Goal: Book appointment/travel/reservation

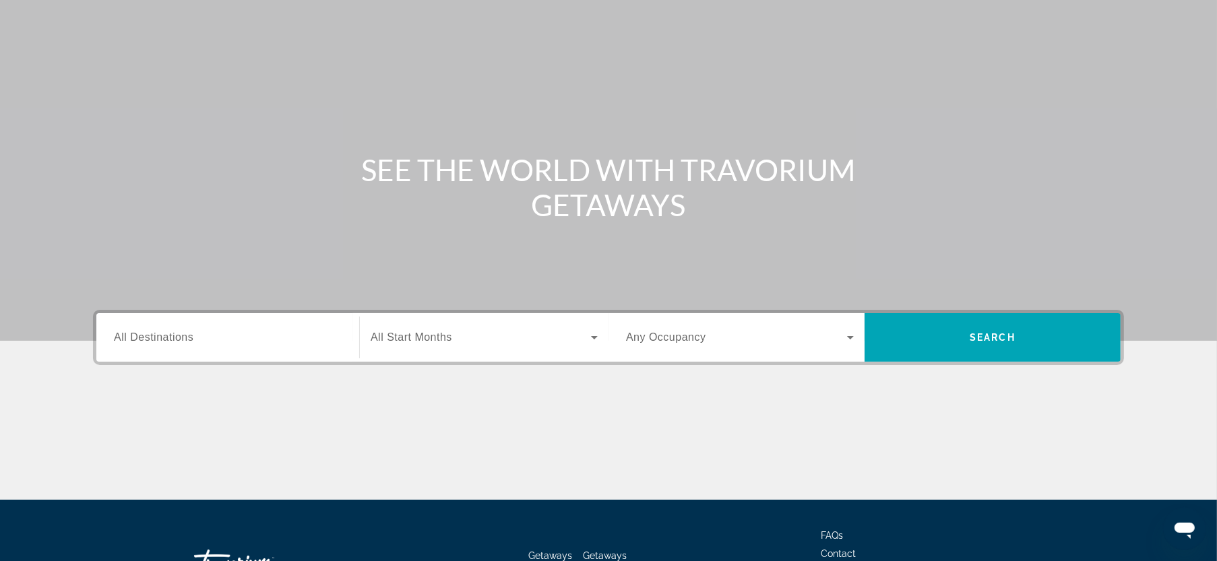
scroll to position [135, 0]
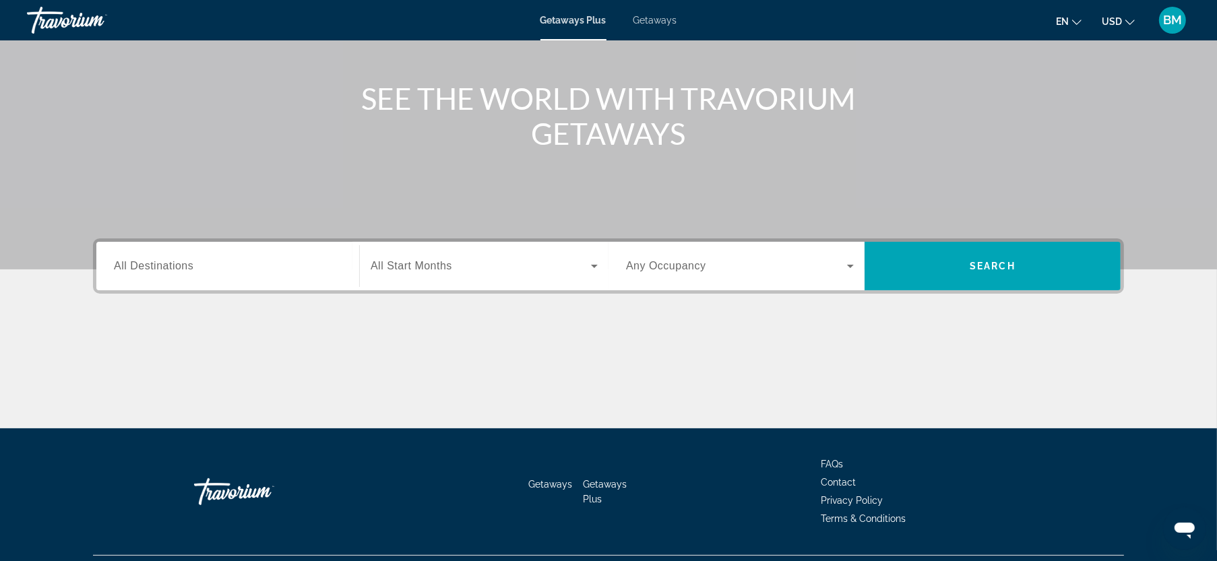
click at [377, 263] on span "All Start Months" at bounding box center [412, 265] width 82 height 11
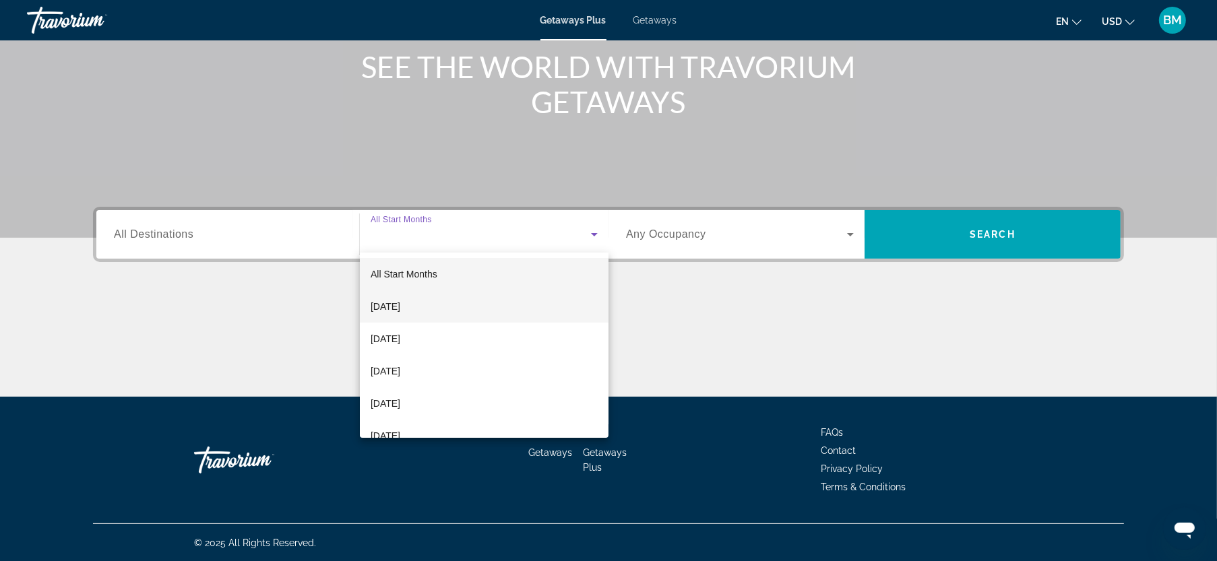
scroll to position [67, 0]
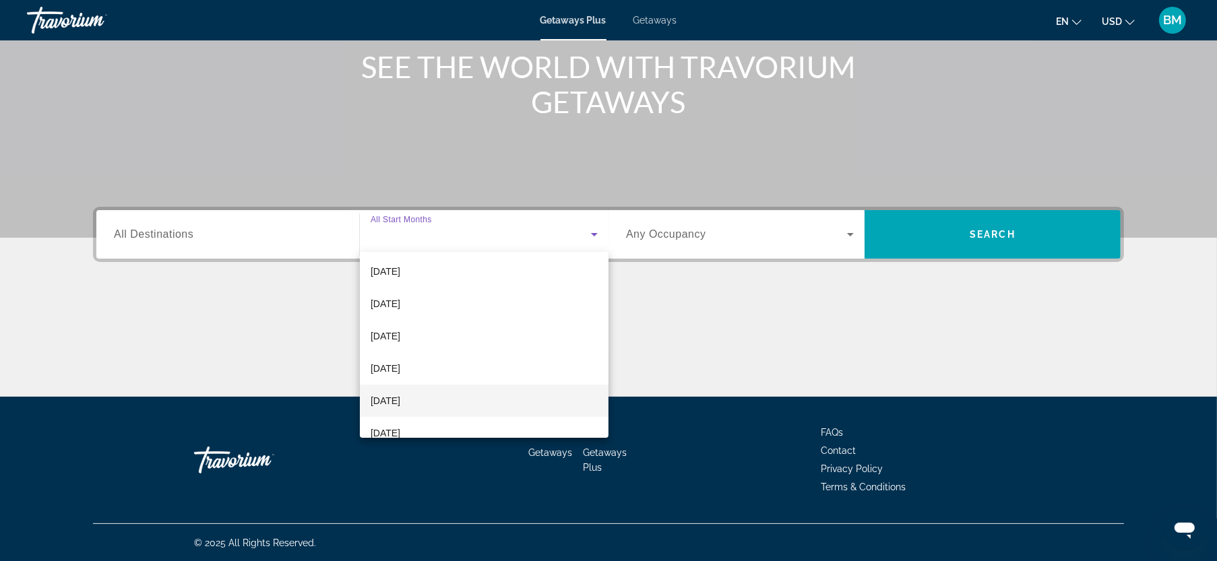
click at [383, 400] on span "[DATE]" at bounding box center [386, 401] width 30 height 16
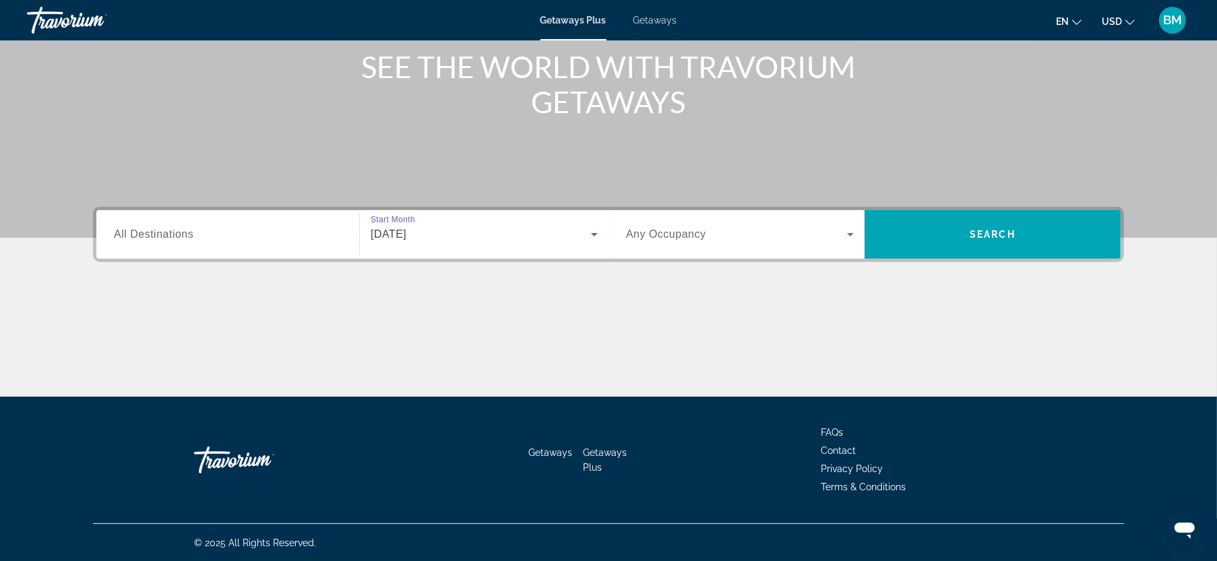
click at [744, 238] on span "Search widget" at bounding box center [736, 234] width 221 height 16
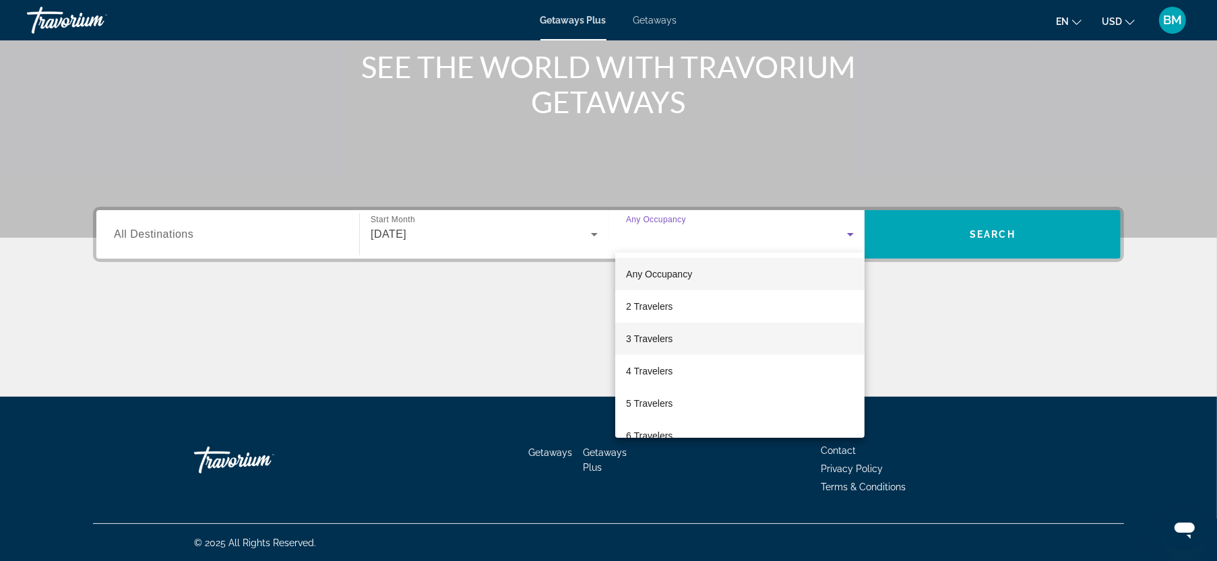
click at [667, 353] on mat-option "3 Travelers" at bounding box center [739, 339] width 249 height 32
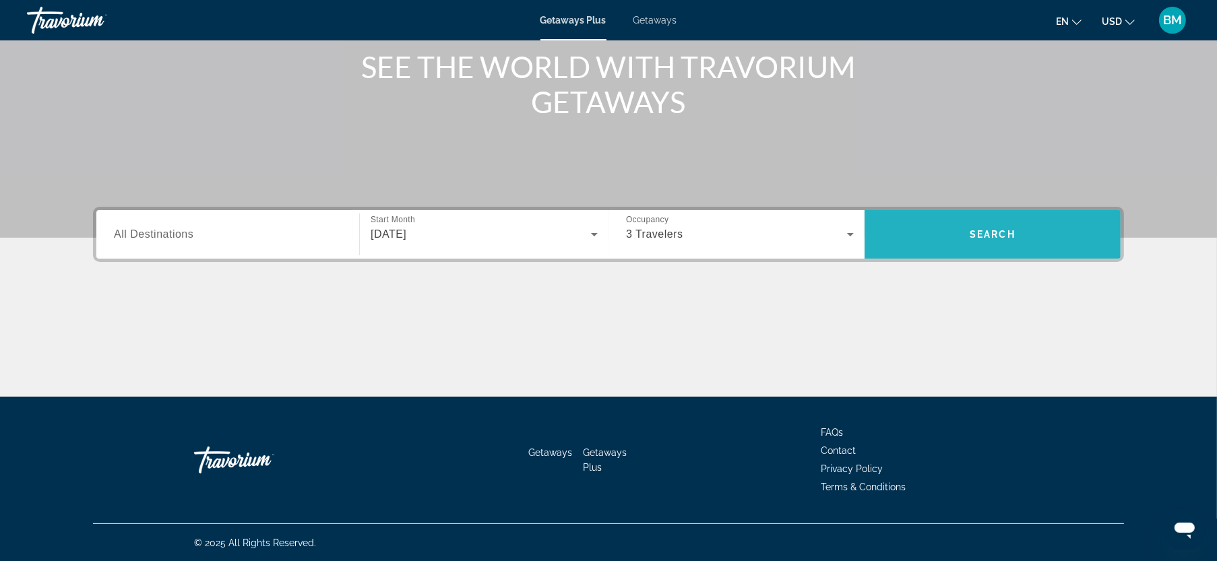
click at [1019, 225] on span "Search widget" at bounding box center [992, 234] width 256 height 32
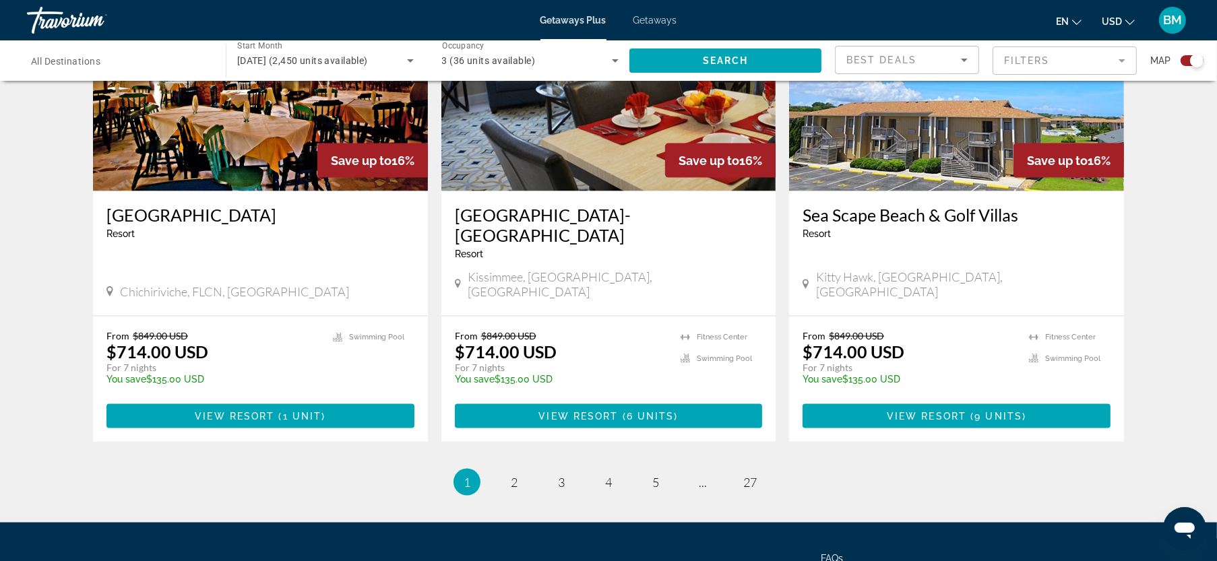
scroll to position [2035, 0]
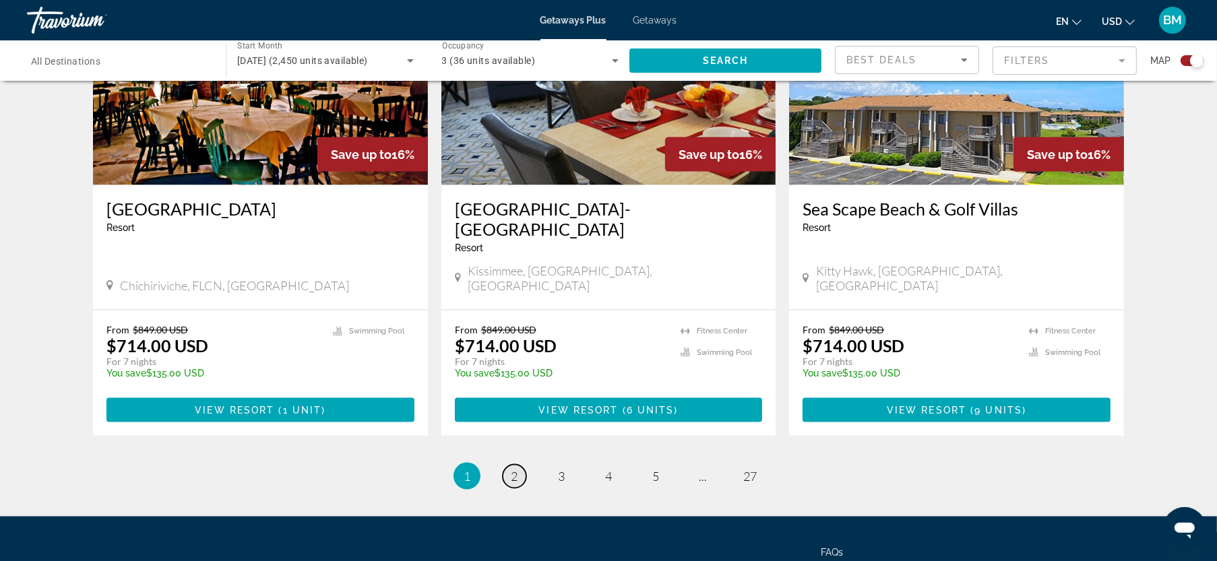
click at [515, 469] on span "2" at bounding box center [514, 476] width 7 height 15
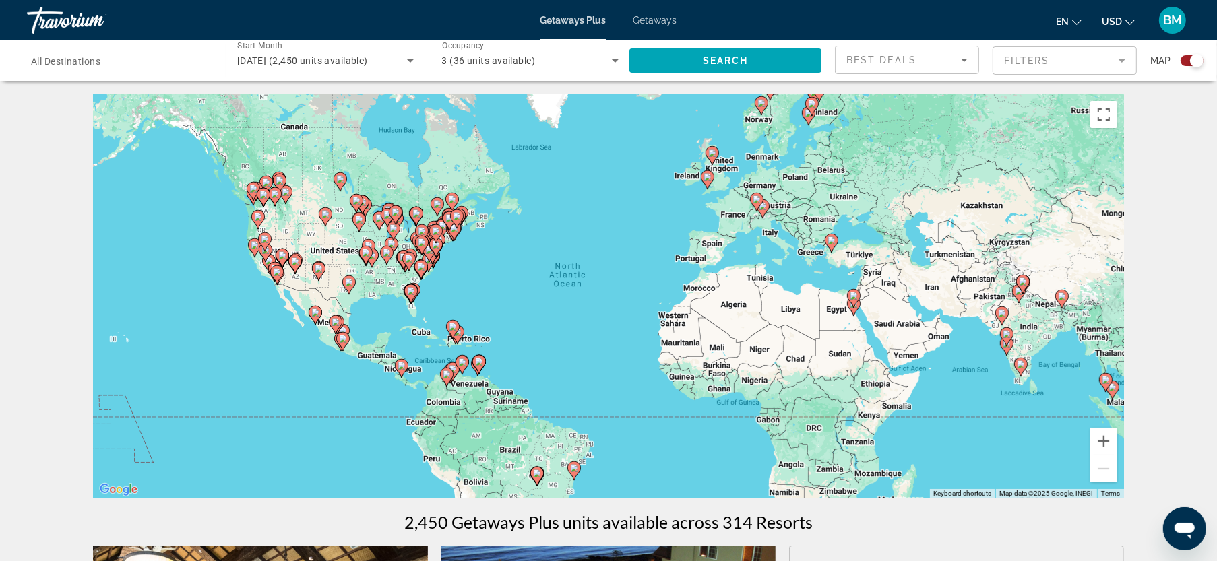
click at [381, 228] on gmp-advanced-marker "Main content" at bounding box center [379, 221] width 13 height 20
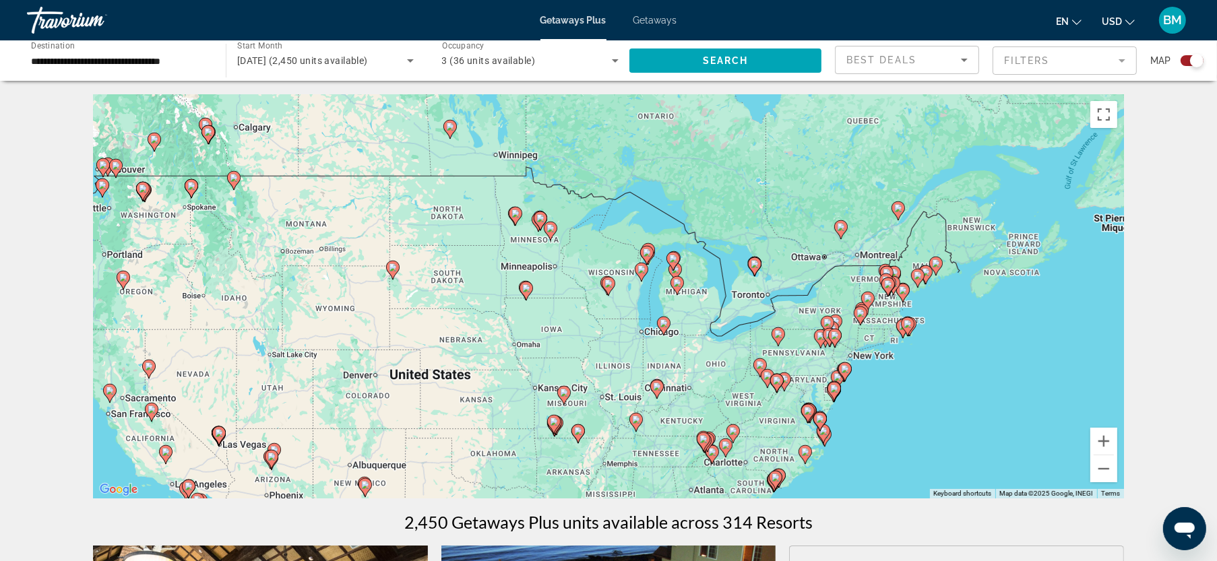
click at [666, 319] on image "Main content" at bounding box center [664, 323] width 8 height 8
type input "**********"
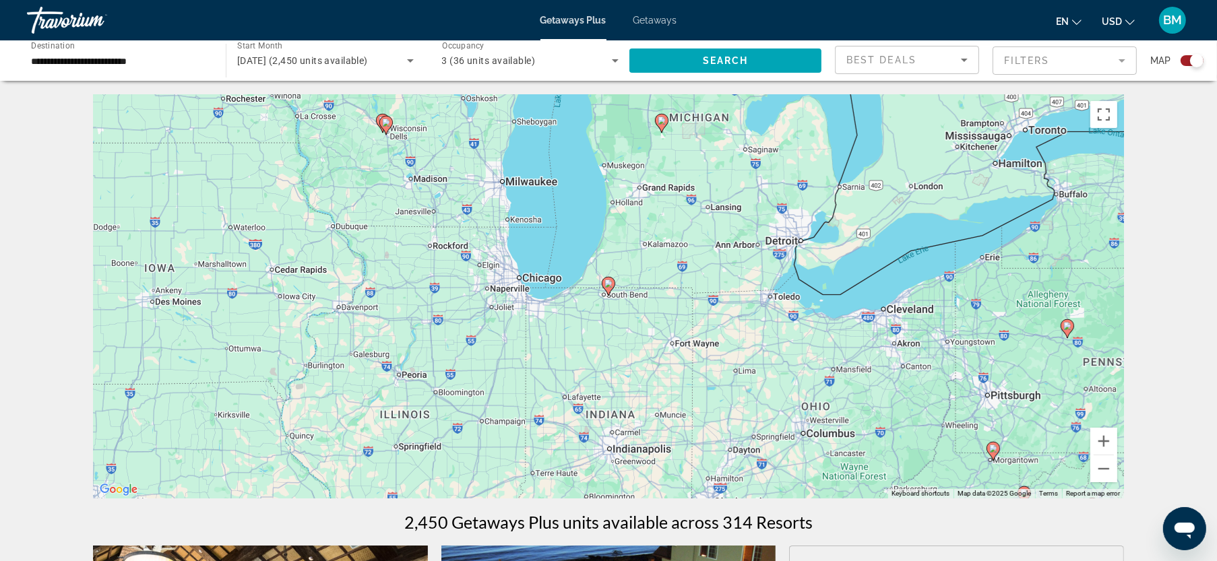
click at [604, 283] on icon "Main content" at bounding box center [608, 287] width 12 height 18
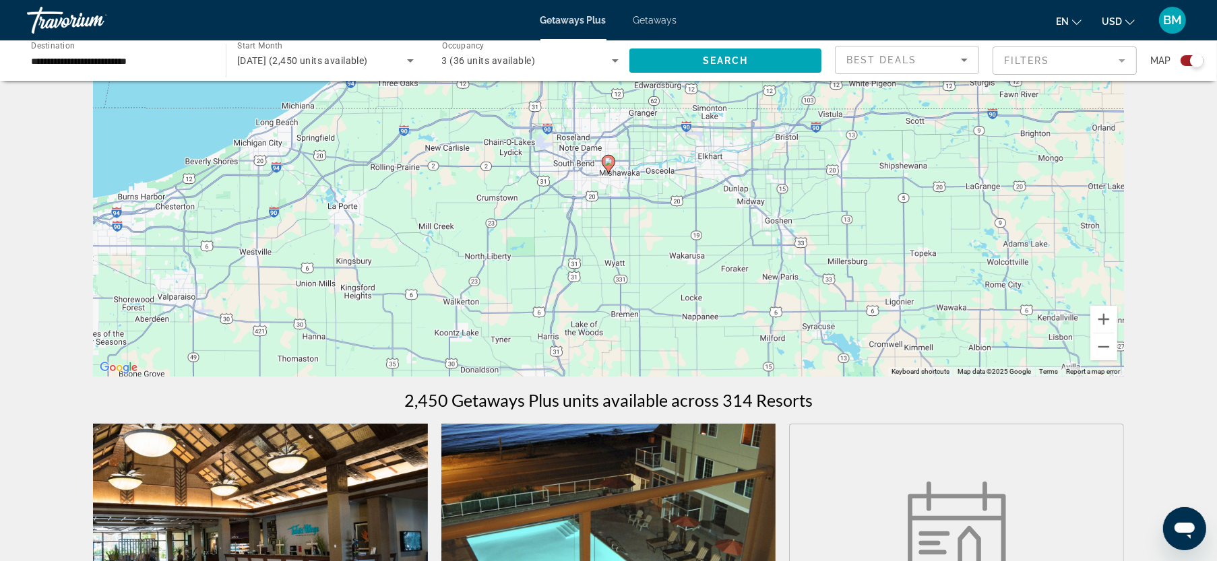
scroll to position [67, 0]
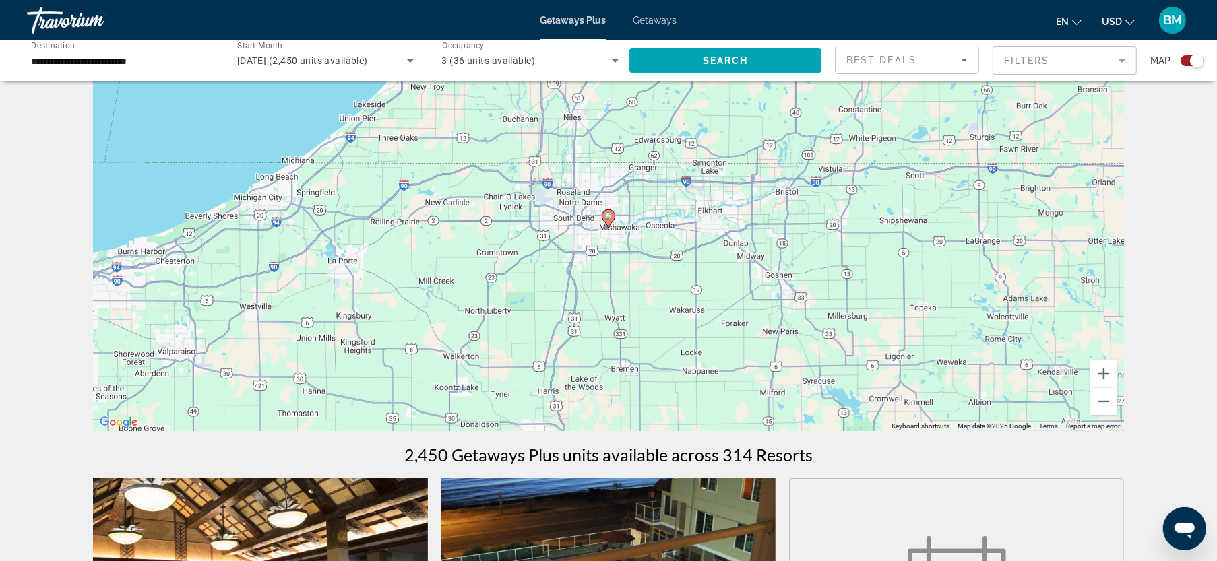
click at [612, 216] on image "Main content" at bounding box center [608, 216] width 8 height 8
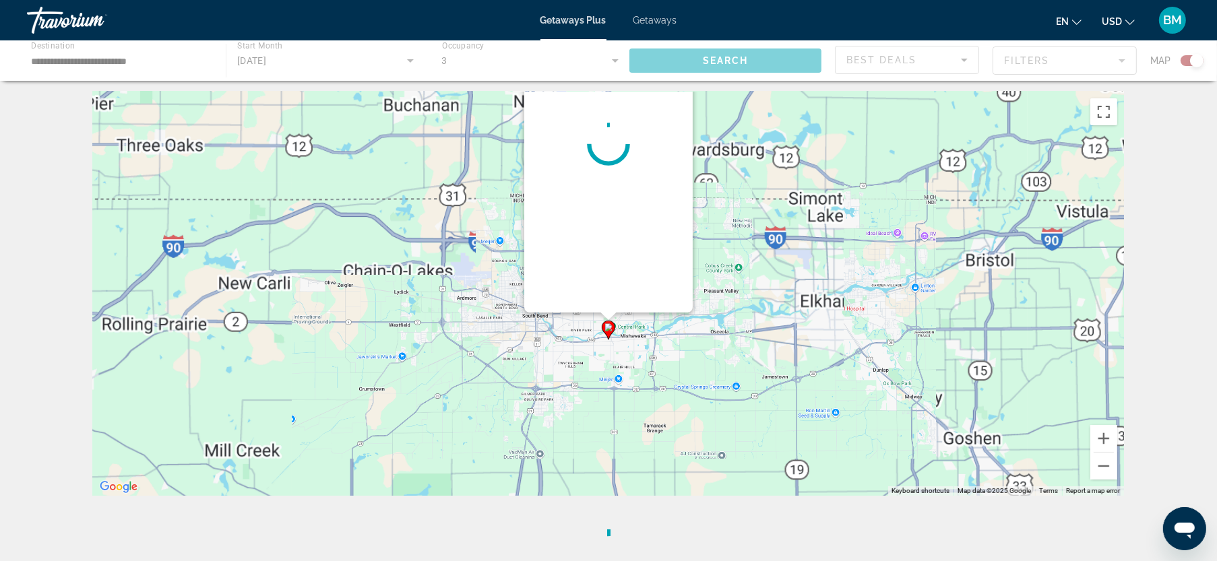
scroll to position [0, 0]
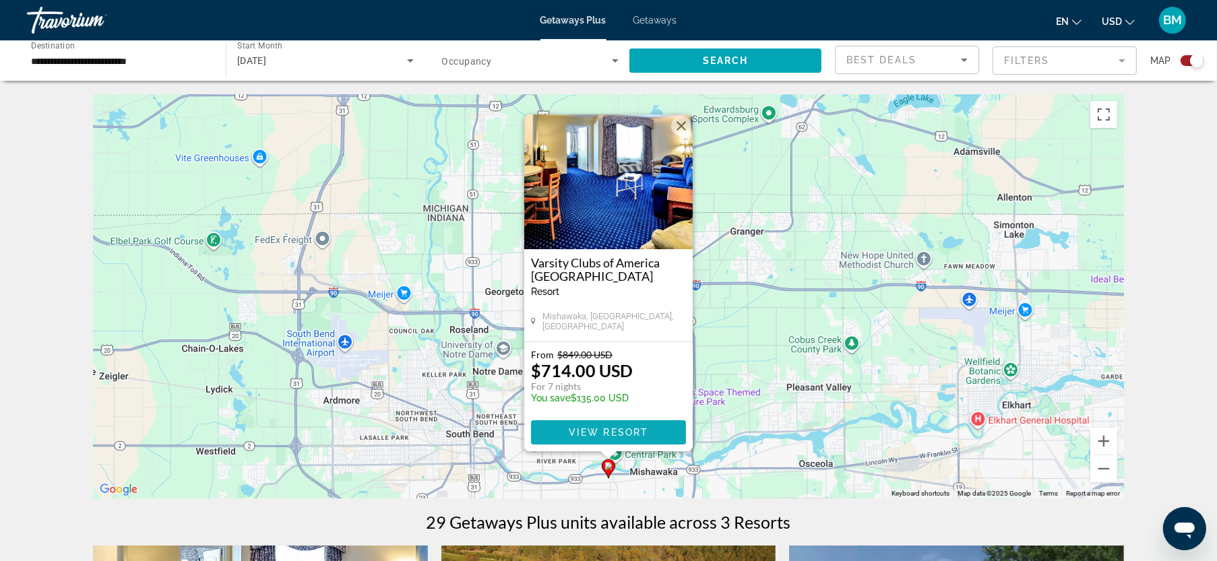
click at [588, 431] on span "View Resort" at bounding box center [609, 432] width 80 height 11
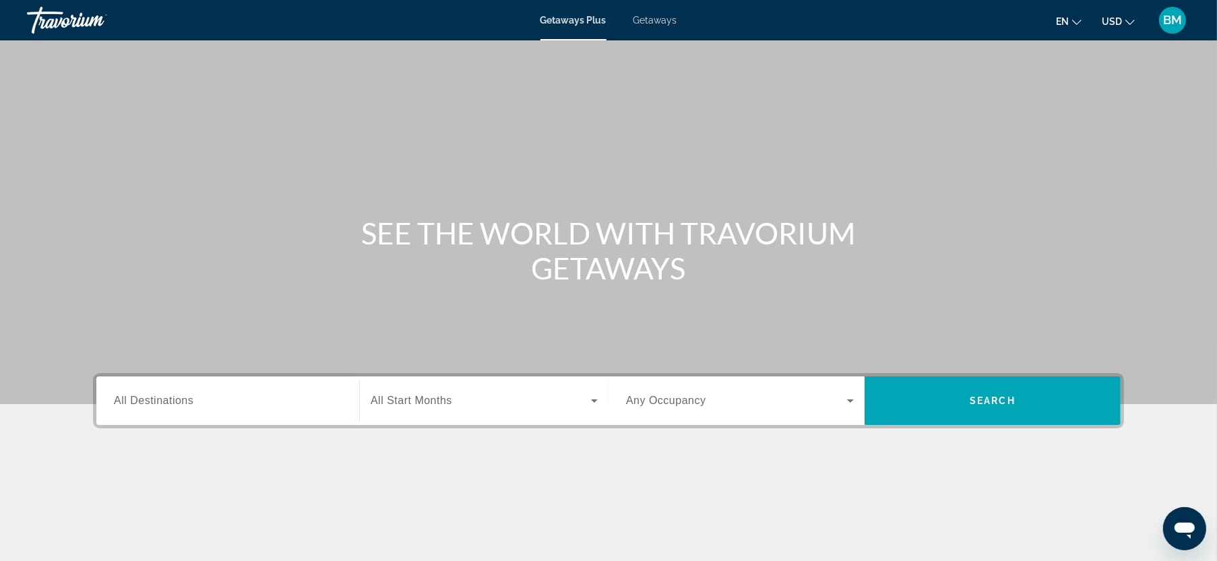
click at [185, 402] on span "All Destinations" at bounding box center [154, 400] width 80 height 11
click at [185, 402] on input "Destination All Destinations" at bounding box center [228, 401] width 228 height 16
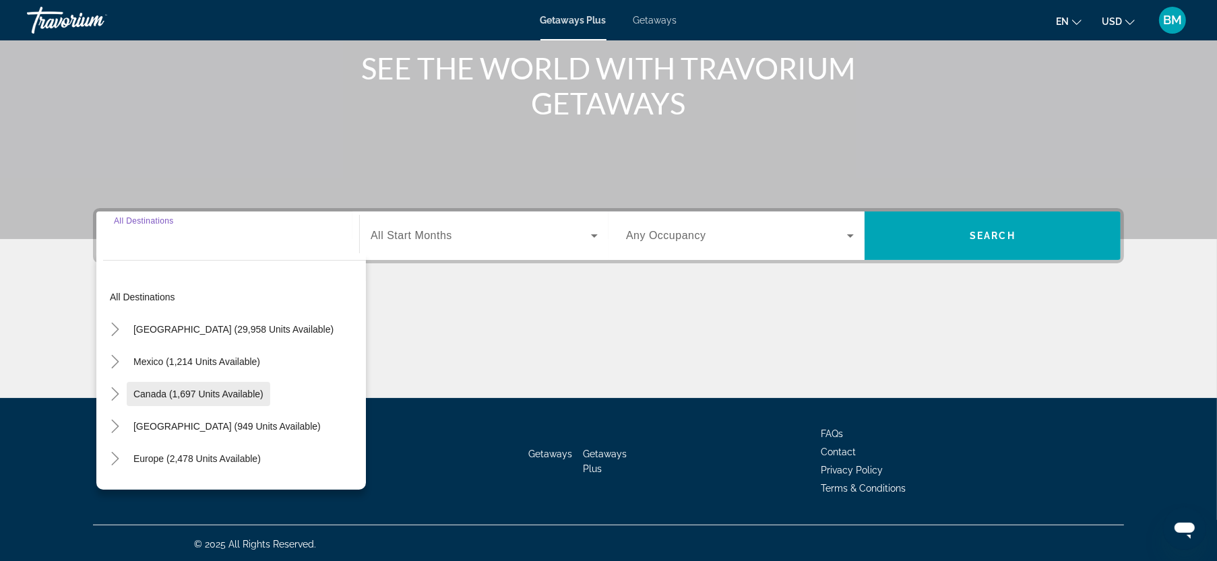
scroll to position [166, 0]
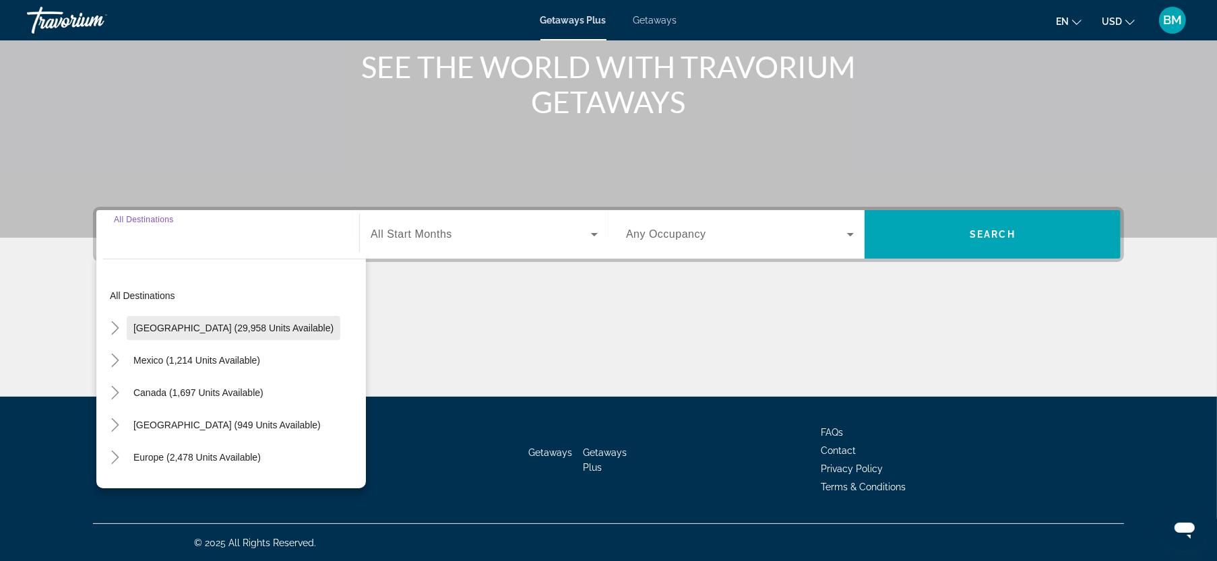
click at [195, 331] on span "United States (29,958 units available)" at bounding box center [233, 328] width 200 height 11
type input "**********"
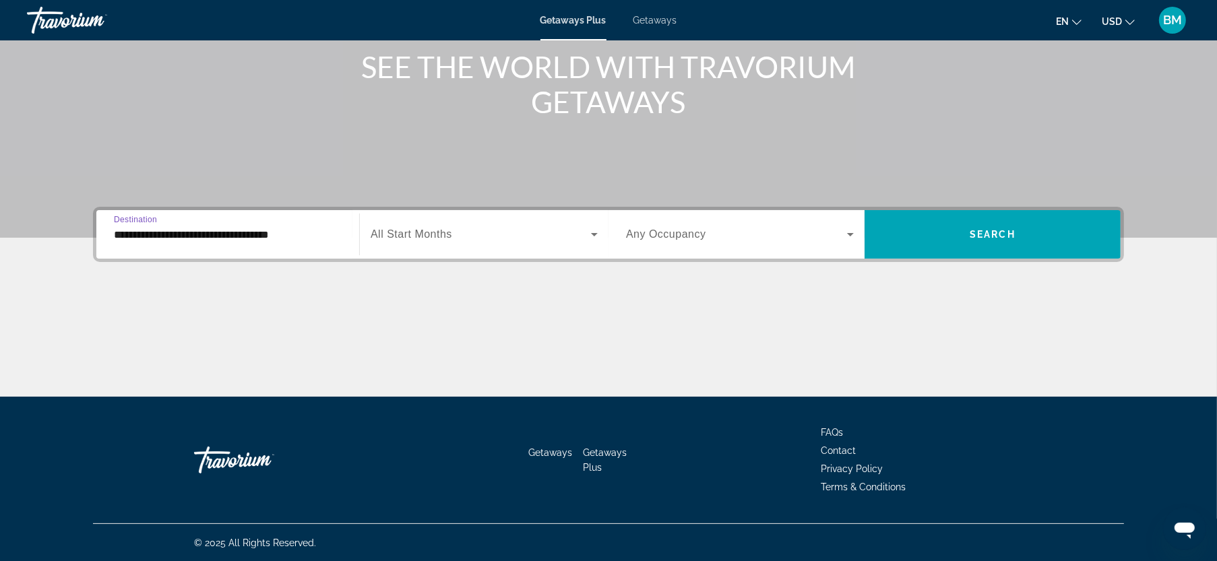
click at [433, 242] on div "Search widget" at bounding box center [484, 235] width 227 height 38
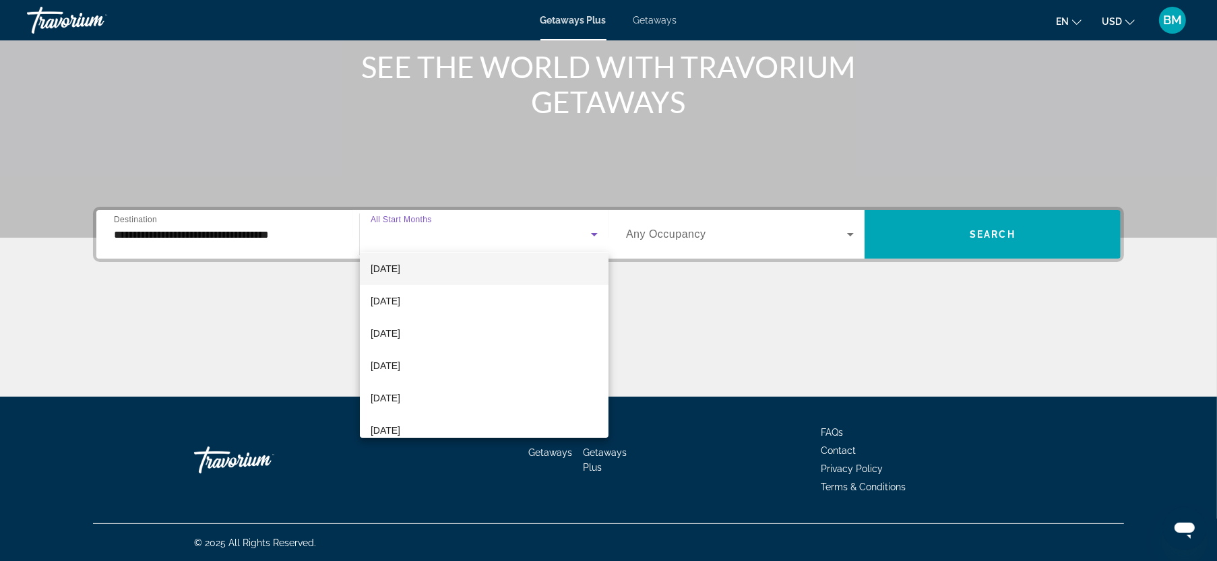
scroll to position [202, 0]
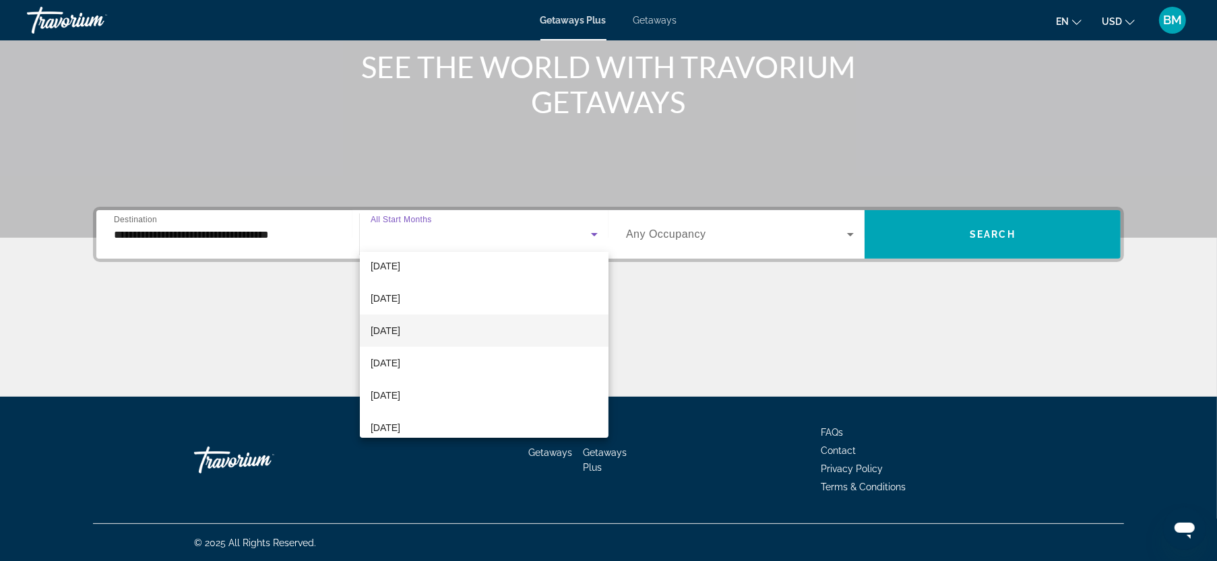
click at [400, 329] on span "[DATE]" at bounding box center [386, 331] width 30 height 16
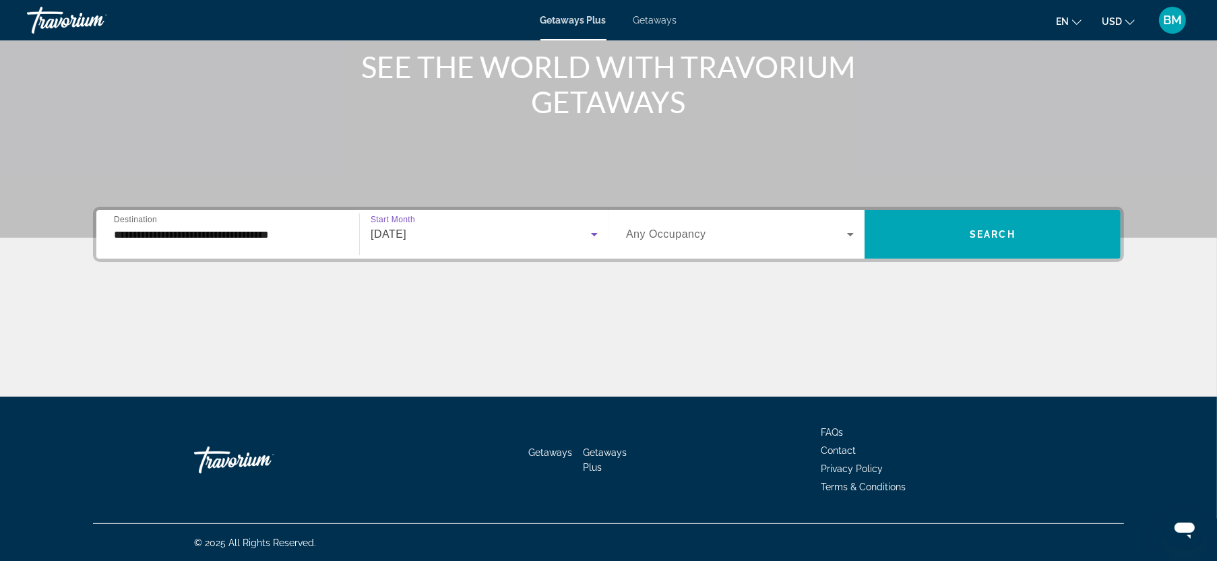
click at [676, 235] on span "Any Occupancy" at bounding box center [666, 233] width 80 height 11
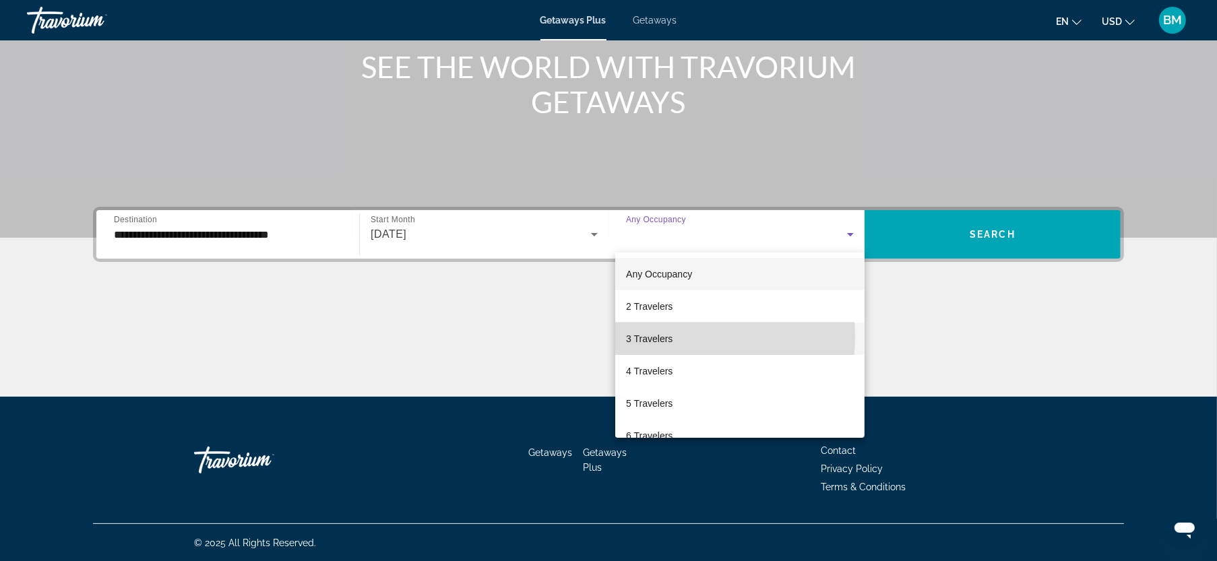
click at [647, 336] on span "3 Travelers" at bounding box center [649, 339] width 46 height 16
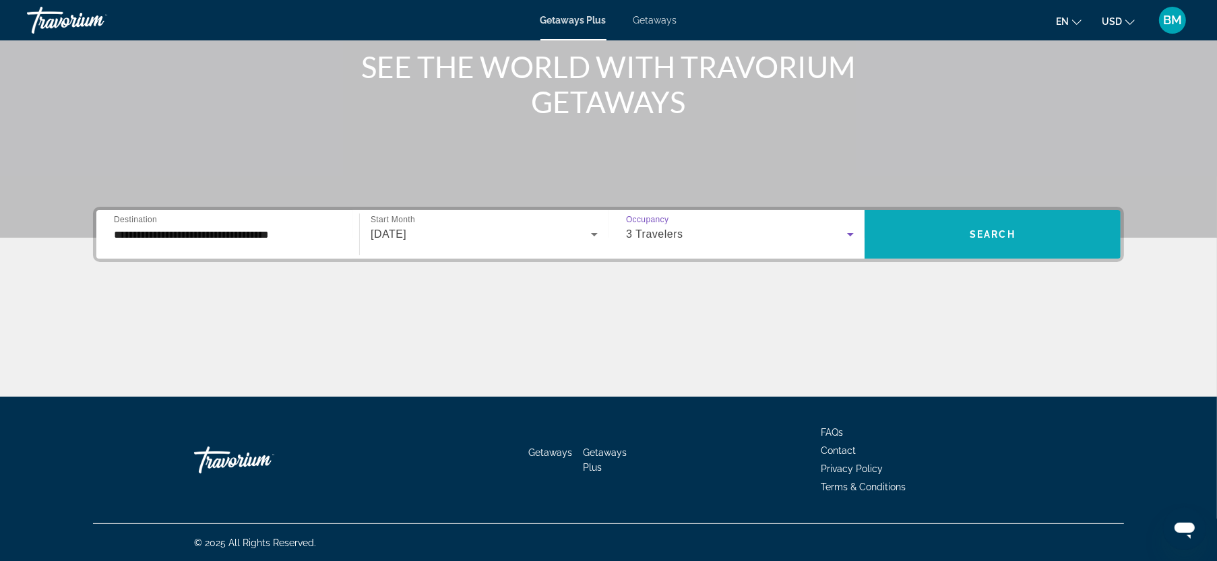
click at [945, 228] on span "Search widget" at bounding box center [992, 234] width 256 height 32
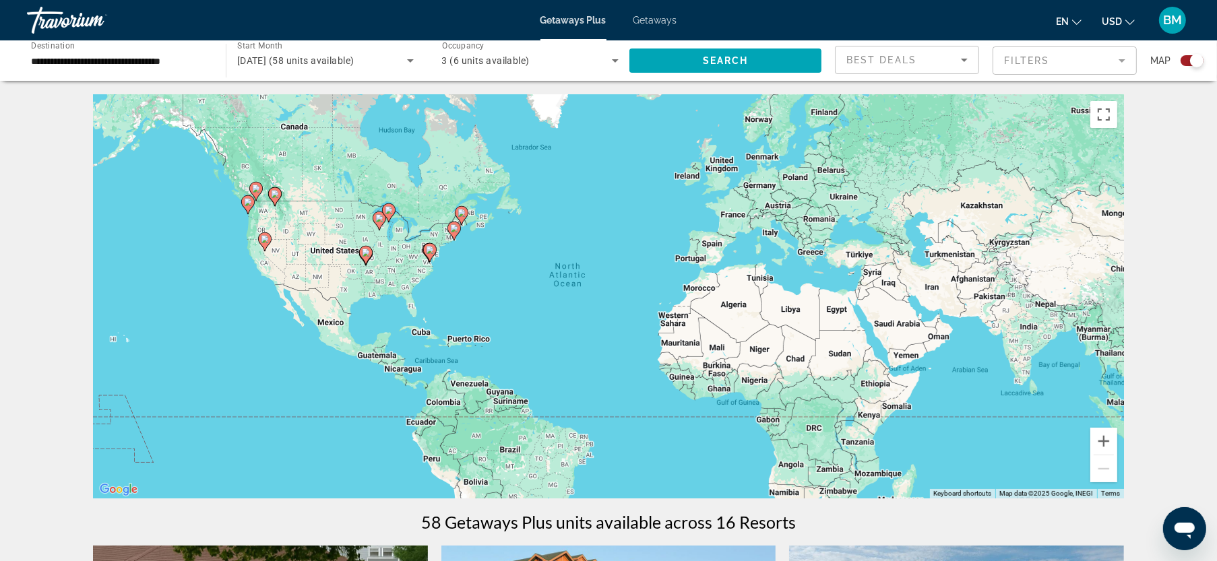
click at [265, 237] on image "Main content" at bounding box center [265, 239] width 8 height 8
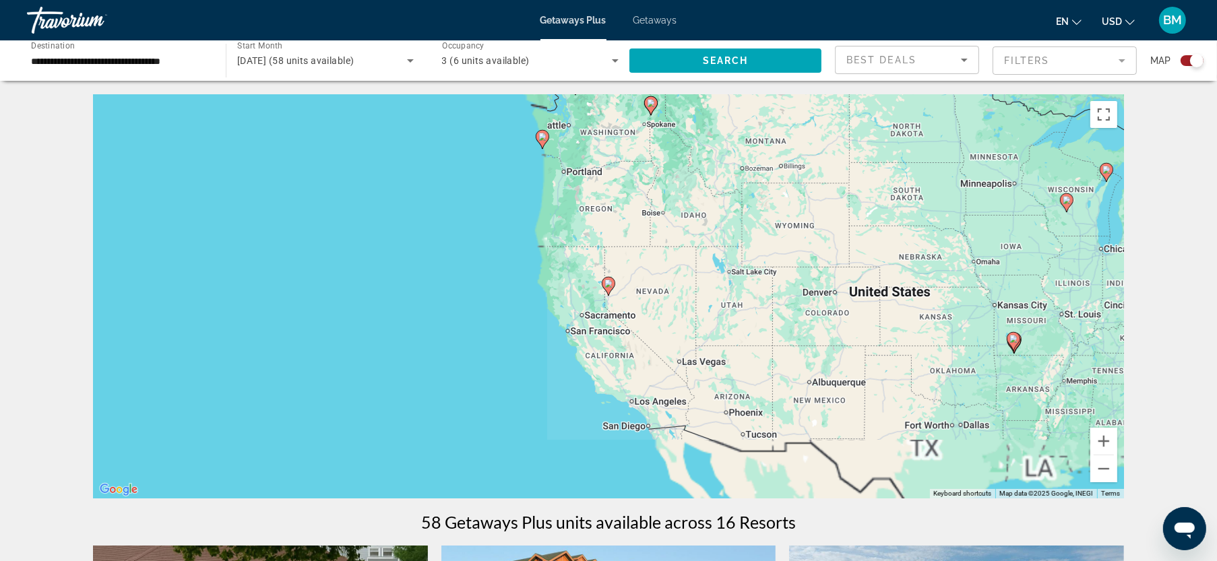
click at [607, 278] on icon "Main content" at bounding box center [608, 287] width 12 height 18
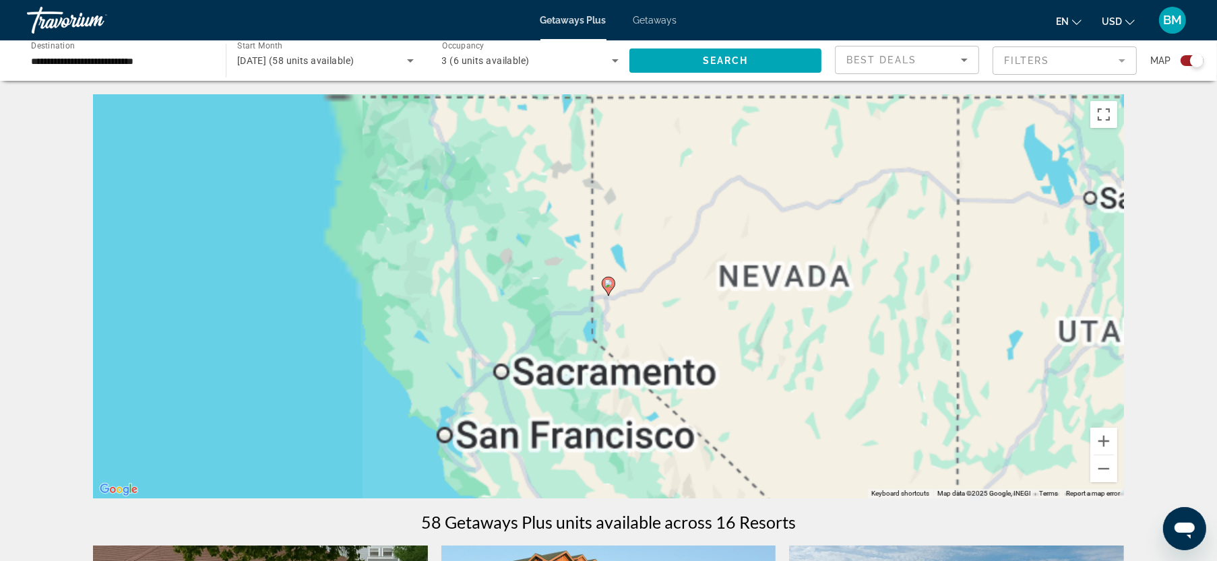
click at [607, 278] on icon "Main content" at bounding box center [608, 287] width 12 height 18
type input "**********"
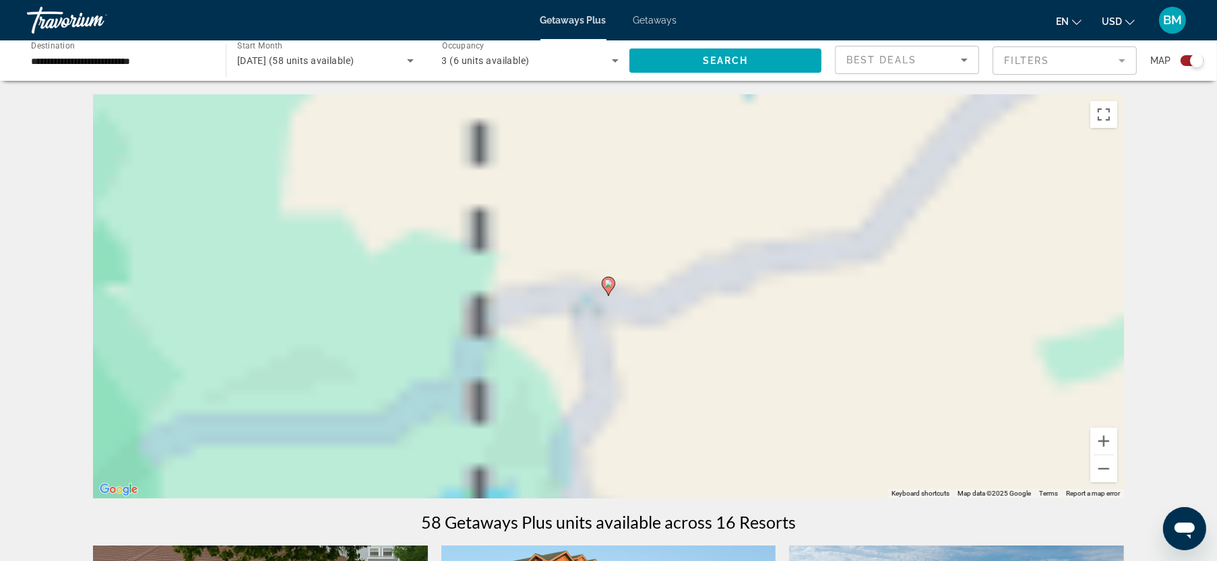
click at [607, 284] on image "Main content" at bounding box center [608, 284] width 8 height 8
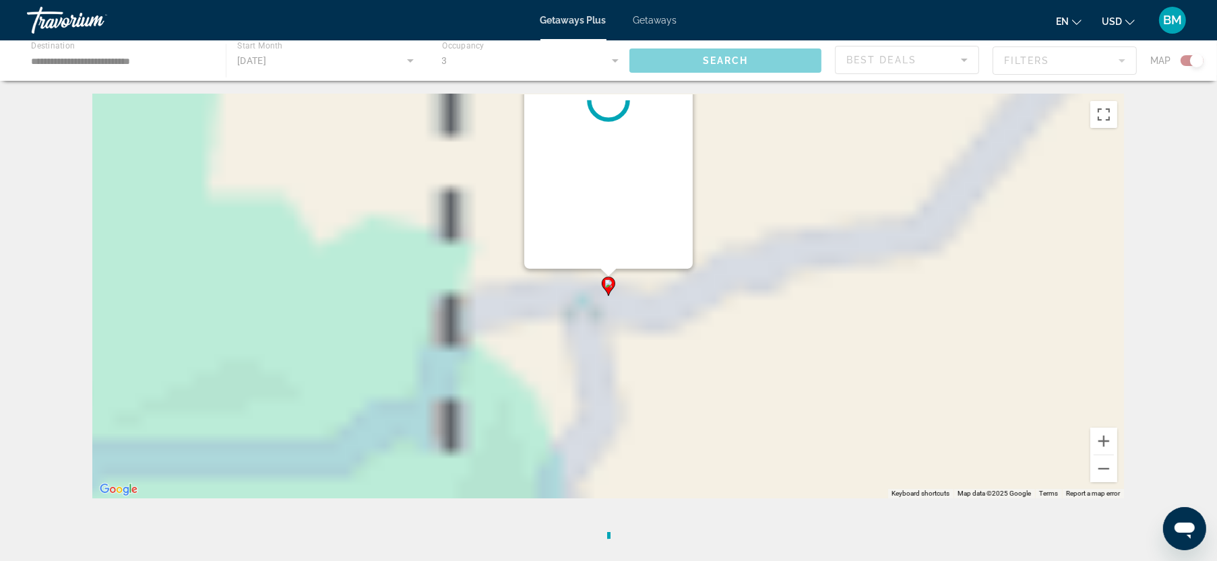
click at [607, 284] on image "Main content" at bounding box center [608, 284] width 8 height 8
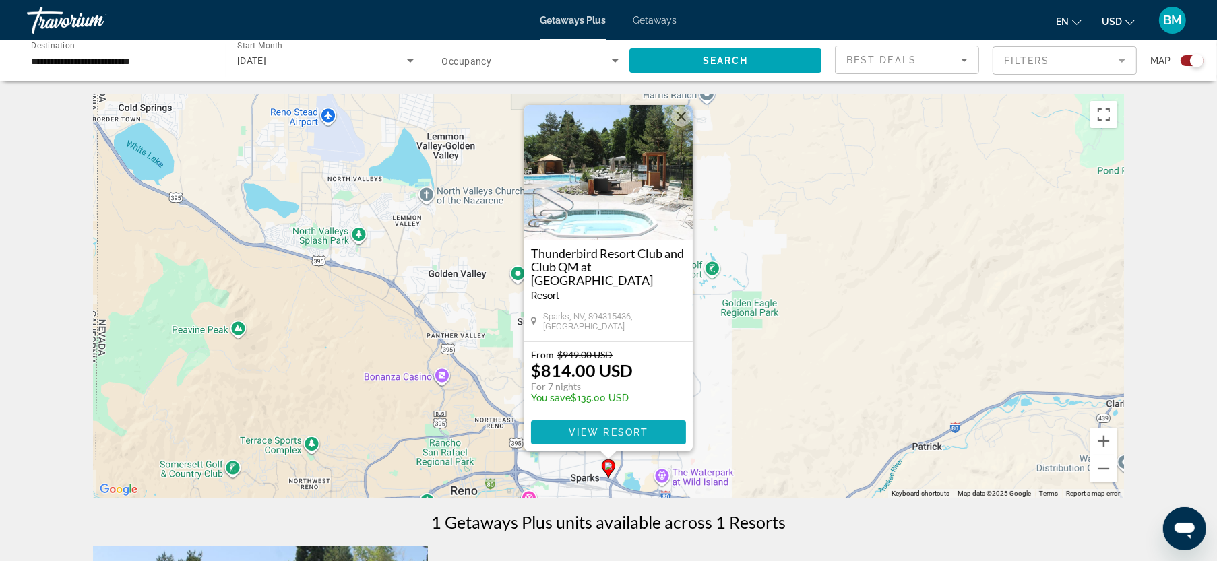
click at [583, 433] on span "View Resort" at bounding box center [609, 432] width 80 height 11
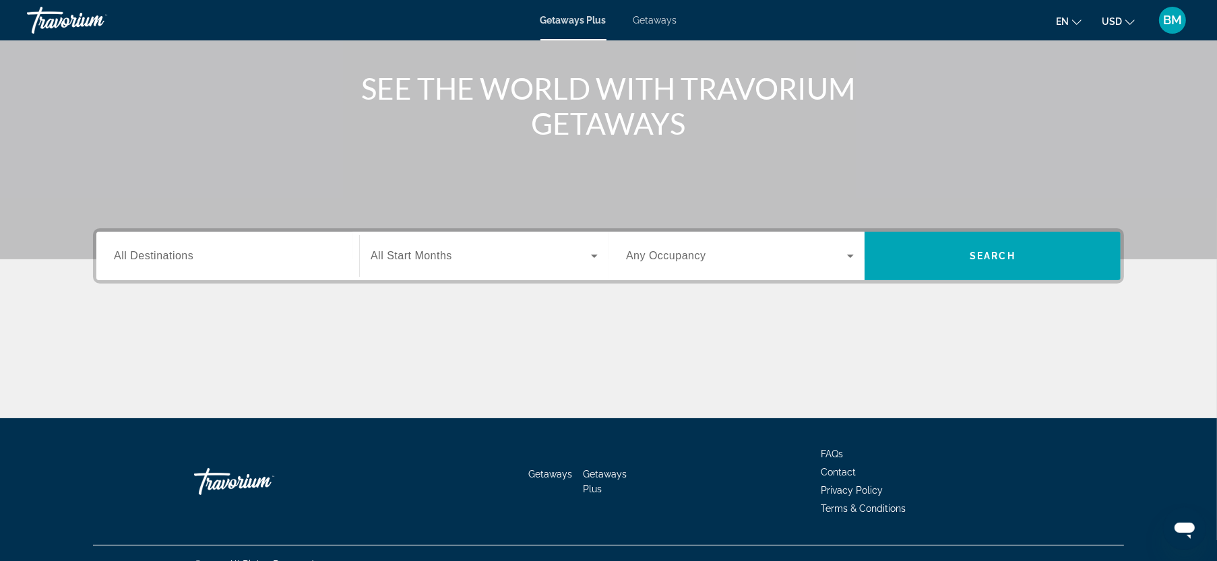
scroll to position [166, 0]
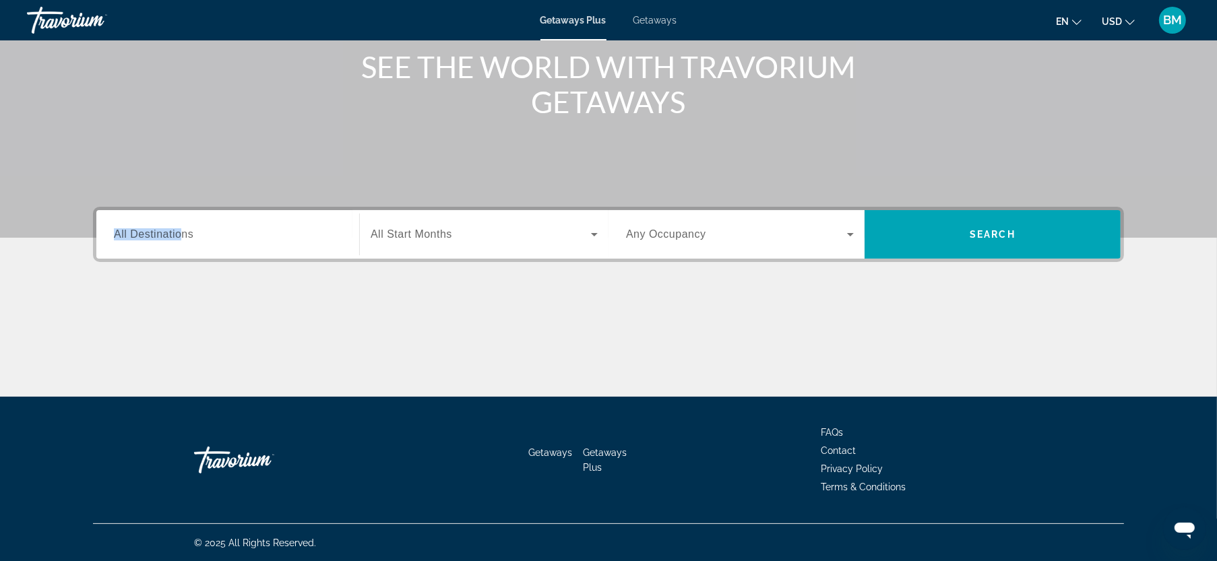
click at [184, 228] on span "All Destinations" at bounding box center [154, 233] width 80 height 11
click at [184, 228] on input "Destination All Destinations" at bounding box center [228, 235] width 228 height 16
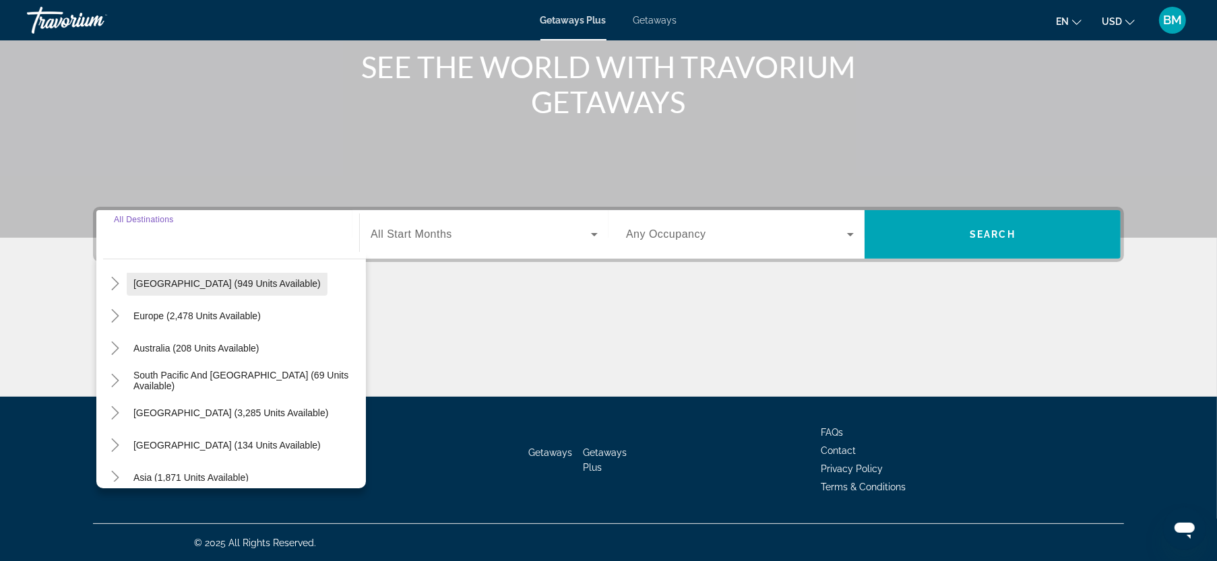
scroll to position [84, 0]
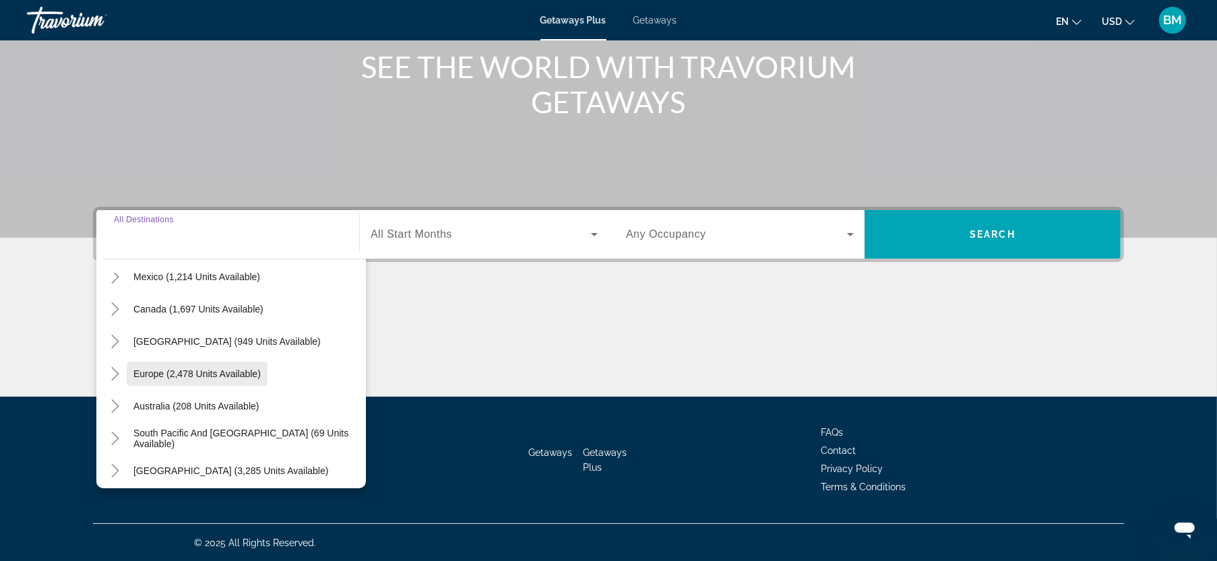
click at [191, 372] on span "Europe (2,478 units available)" at bounding box center [196, 374] width 127 height 11
type input "**********"
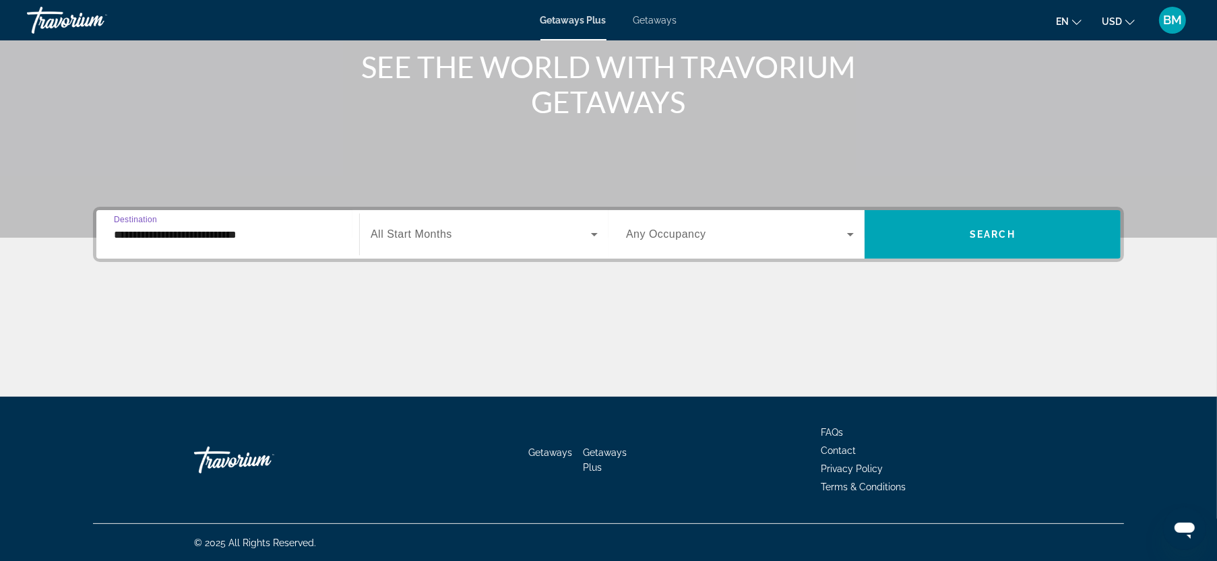
click at [455, 231] on span "Search widget" at bounding box center [481, 234] width 220 height 16
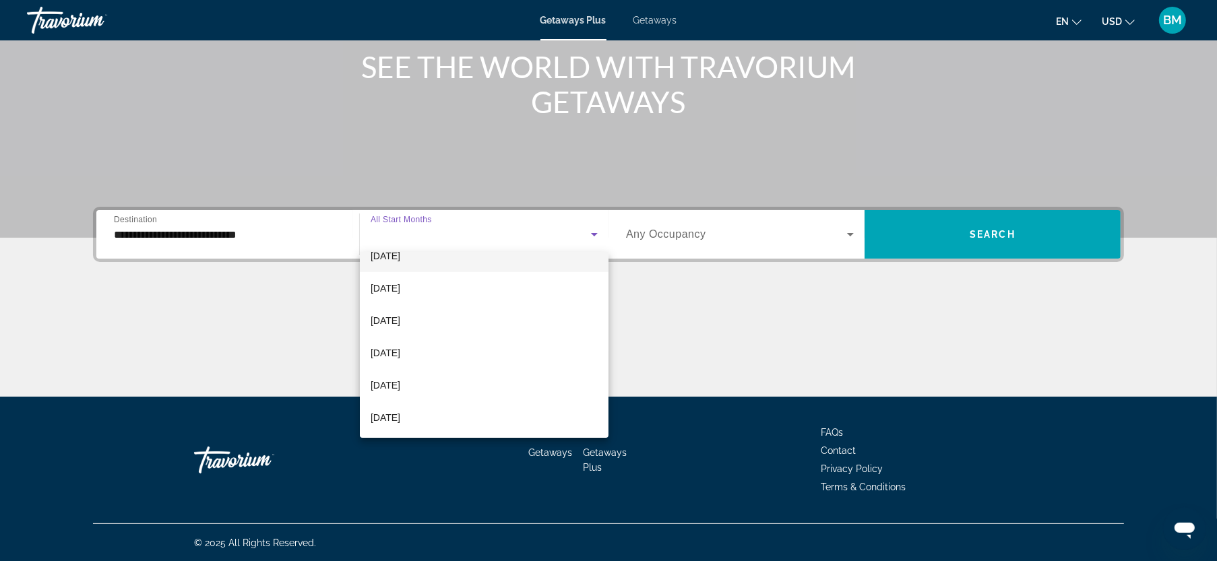
scroll to position [278, 0]
click at [458, 354] on mat-option "[DATE]" at bounding box center [484, 352] width 249 height 32
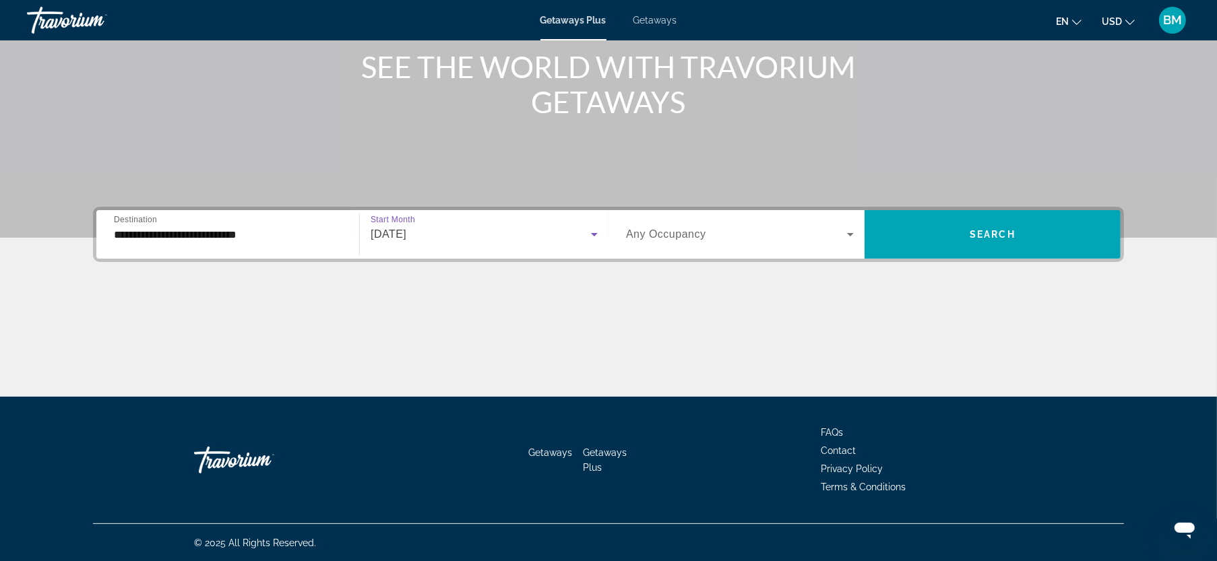
click at [753, 243] on div "Search widget" at bounding box center [740, 235] width 228 height 38
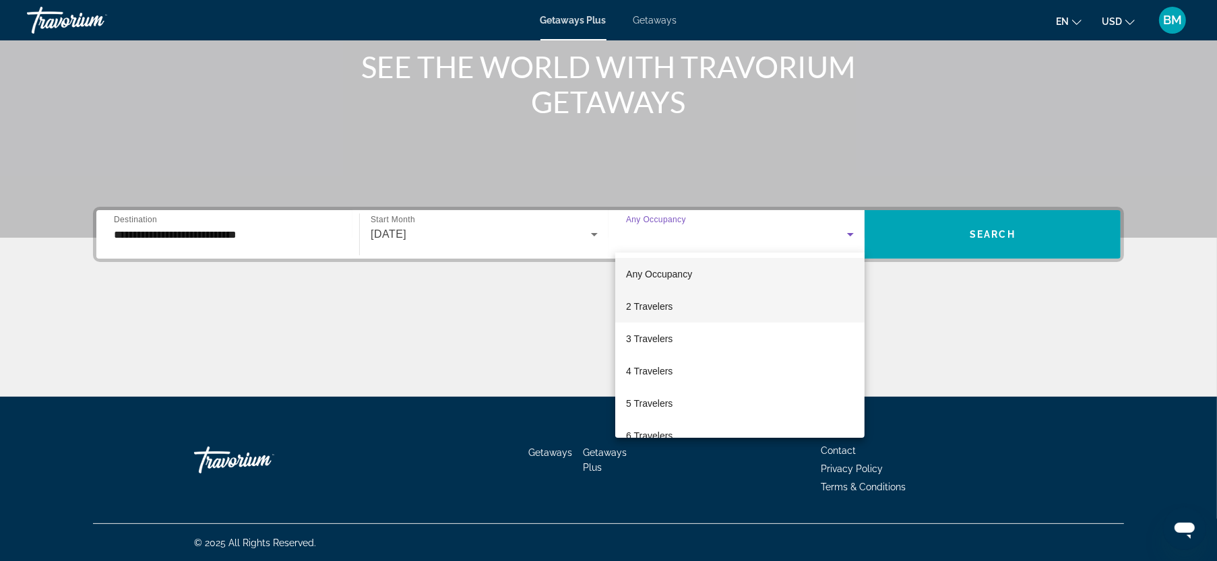
click at [685, 322] on mat-option "2 Travelers" at bounding box center [739, 306] width 249 height 32
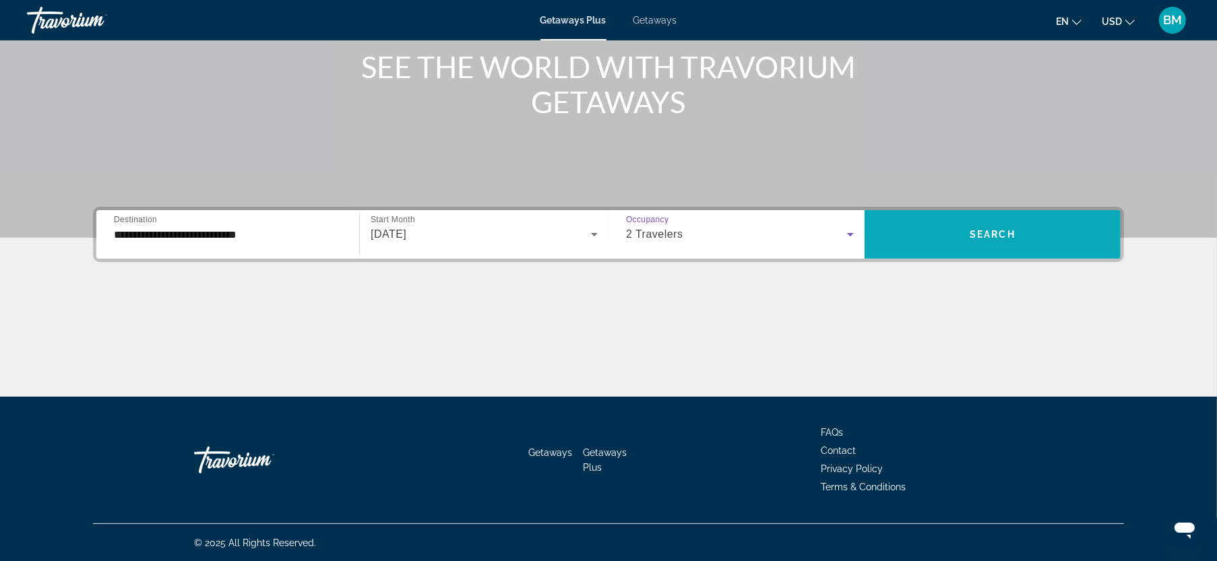
click at [922, 235] on span "Search widget" at bounding box center [992, 234] width 256 height 32
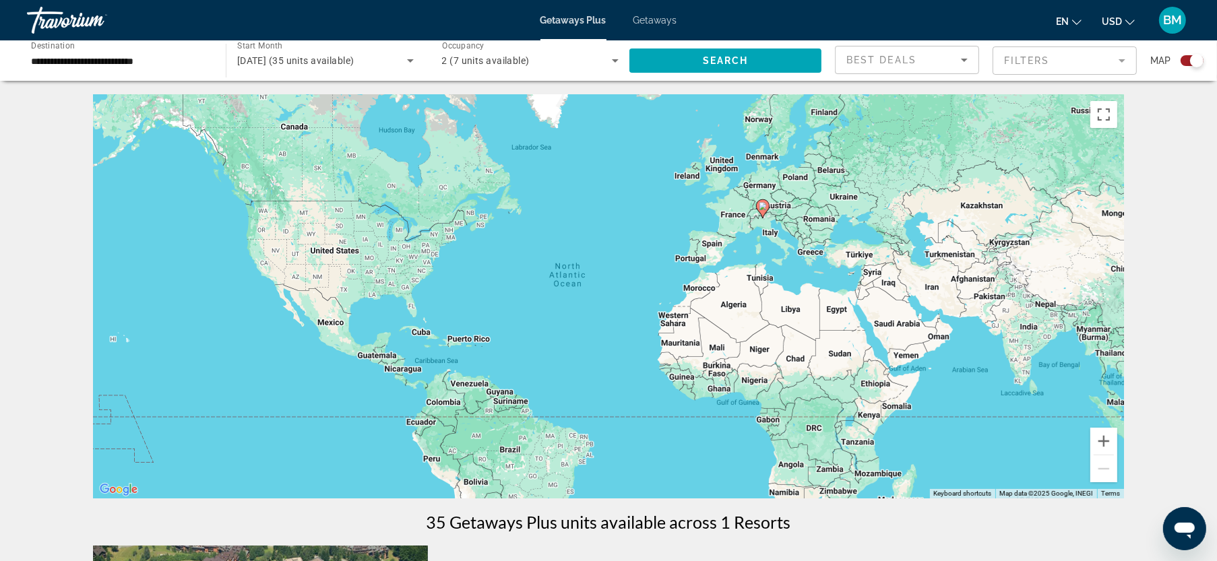
click at [761, 205] on image "Main content" at bounding box center [763, 206] width 8 height 8
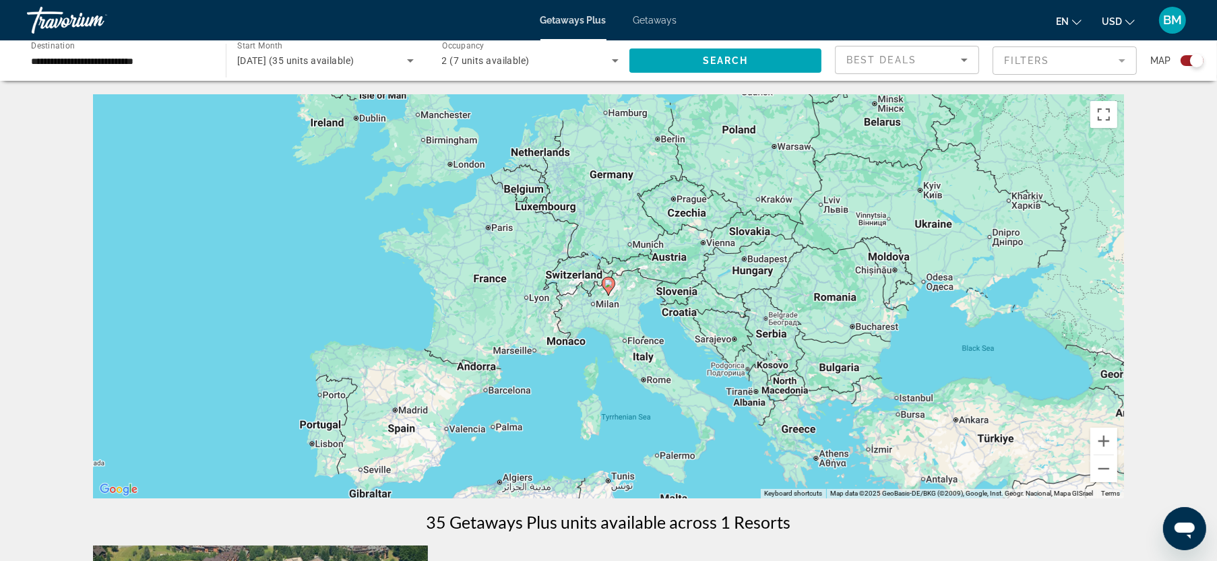
click at [610, 286] on image "Main content" at bounding box center [608, 284] width 8 height 8
type input "**********"
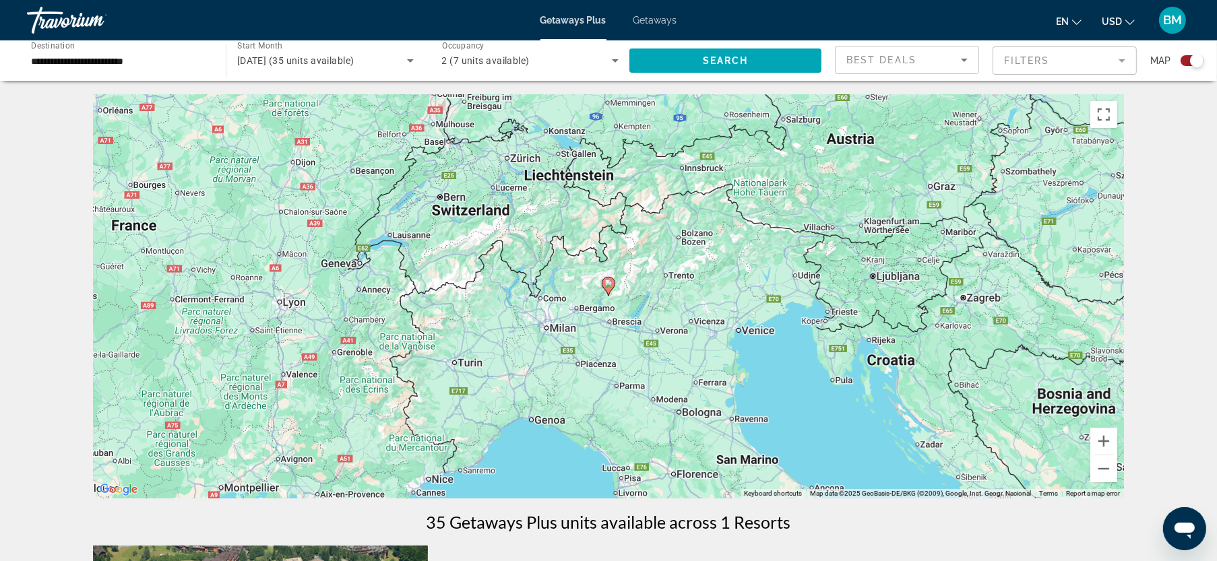
click at [610, 286] on image "Main content" at bounding box center [608, 284] width 8 height 8
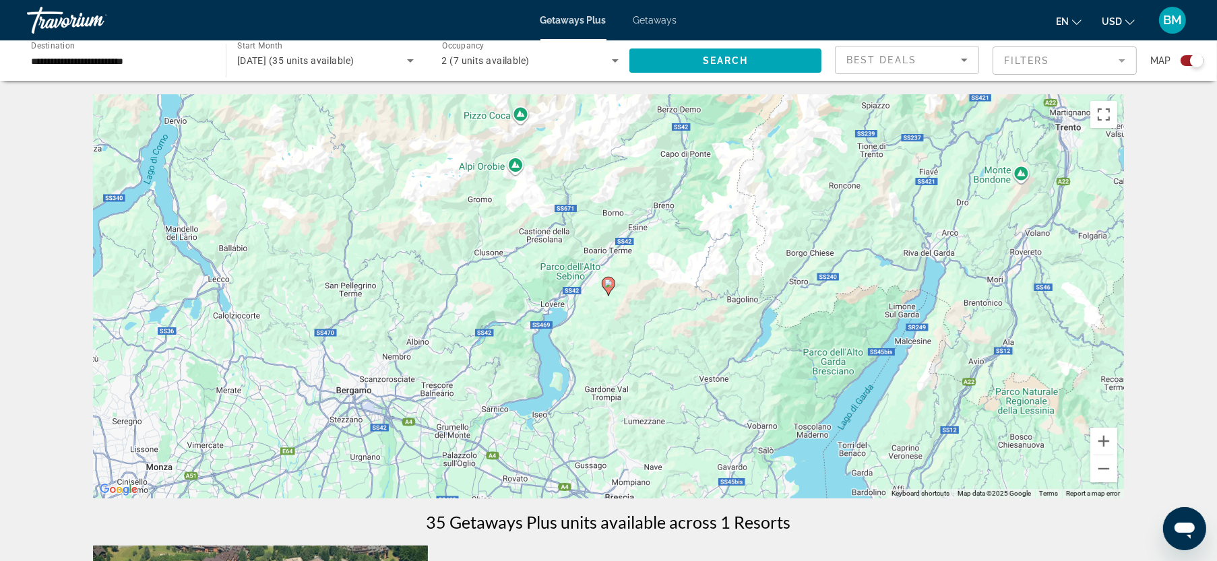
click at [610, 286] on image "Main content" at bounding box center [608, 284] width 8 height 8
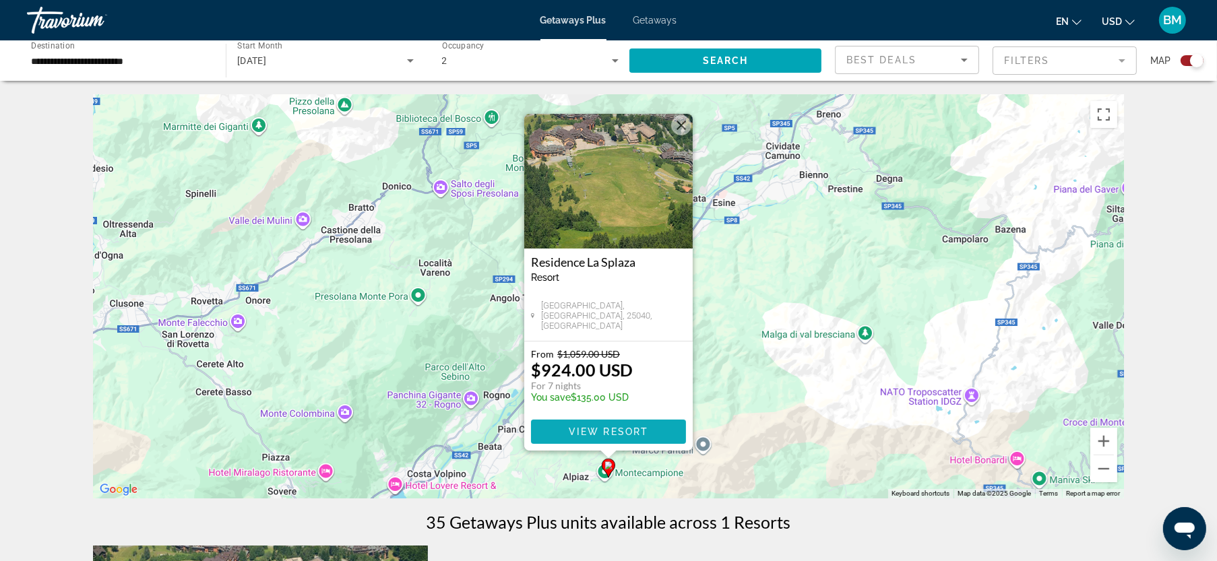
click at [579, 427] on span "View Resort" at bounding box center [609, 431] width 80 height 11
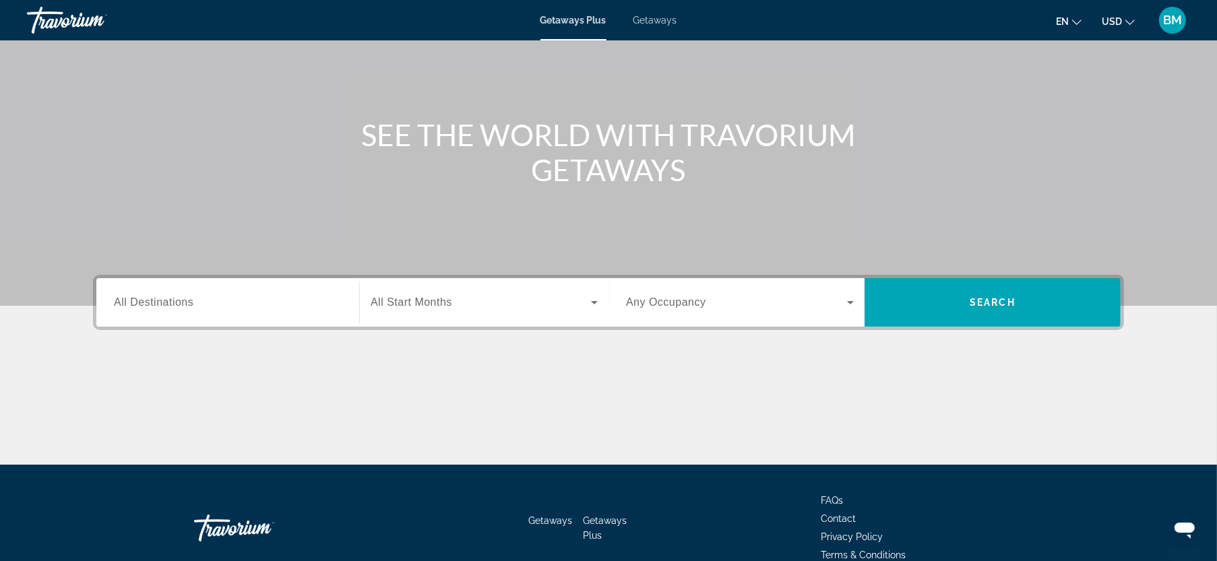
scroll to position [166, 0]
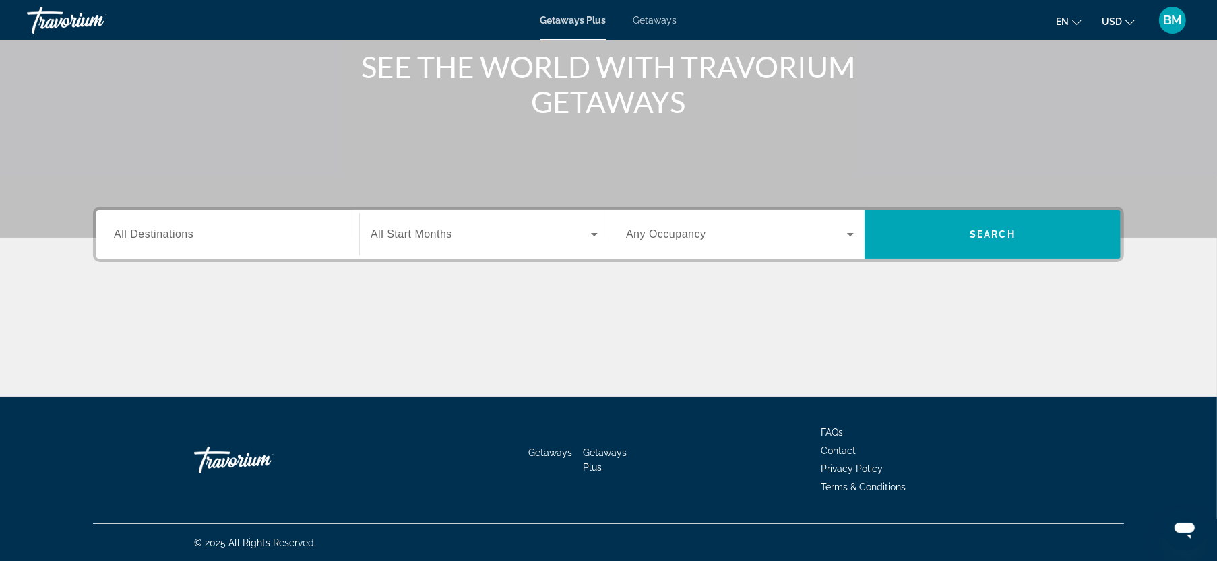
click at [300, 222] on div "Search widget" at bounding box center [228, 235] width 228 height 38
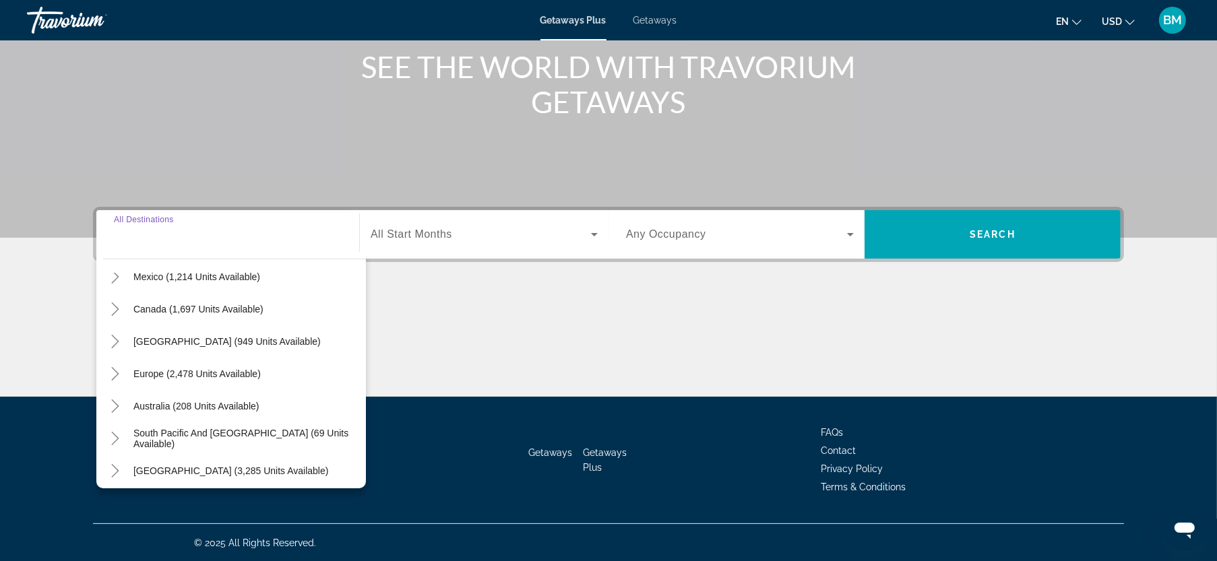
scroll to position [16, 0]
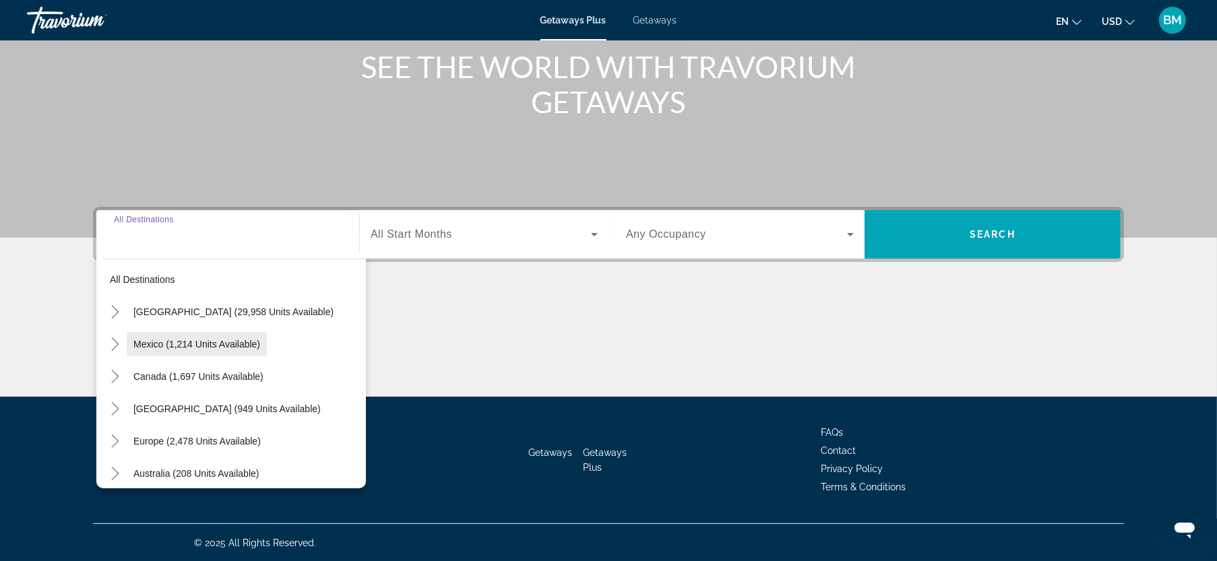
click at [263, 340] on span "Search widget" at bounding box center [197, 344] width 140 height 32
type input "**********"
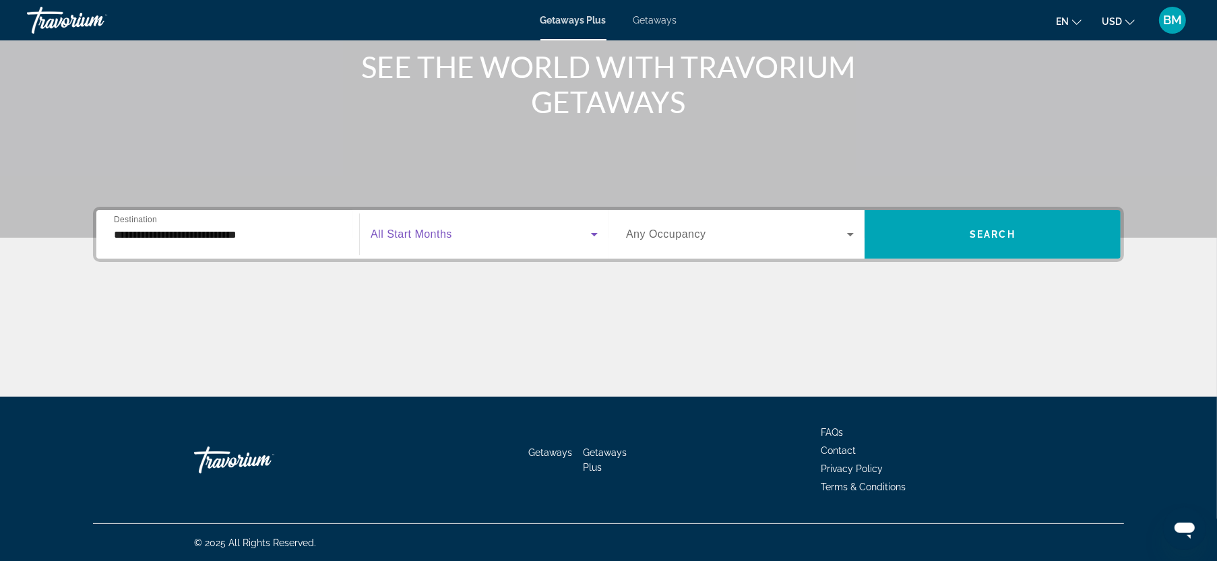
click at [431, 227] on span "Search widget" at bounding box center [481, 234] width 220 height 16
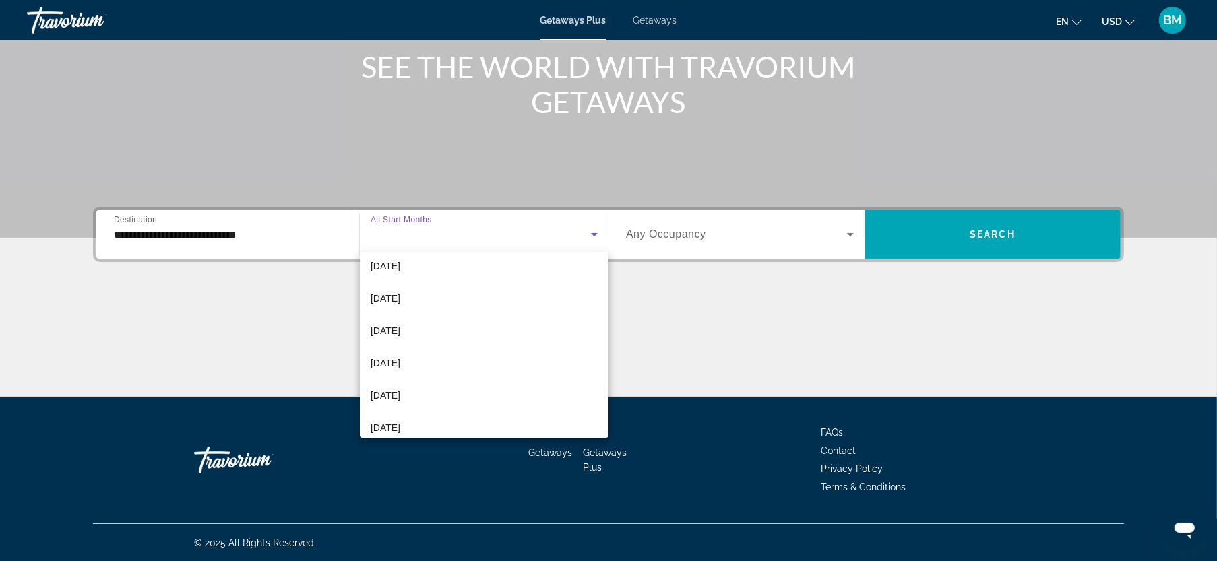
scroll to position [135, 0]
click at [400, 338] on span "[DATE]" at bounding box center [386, 333] width 30 height 16
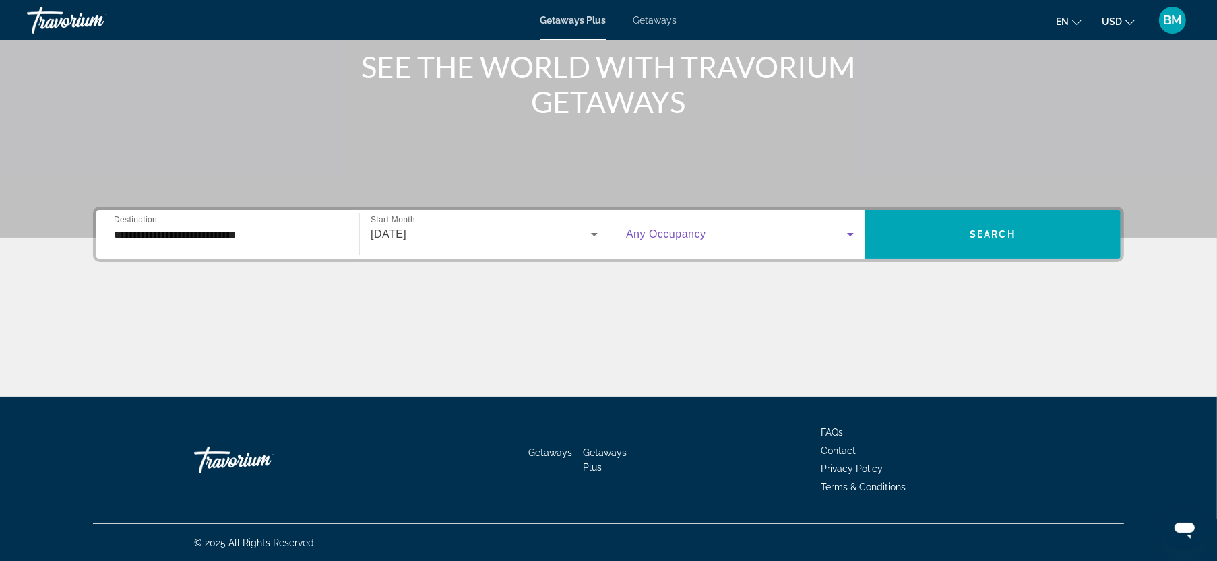
click at [804, 236] on span "Search widget" at bounding box center [736, 234] width 221 height 16
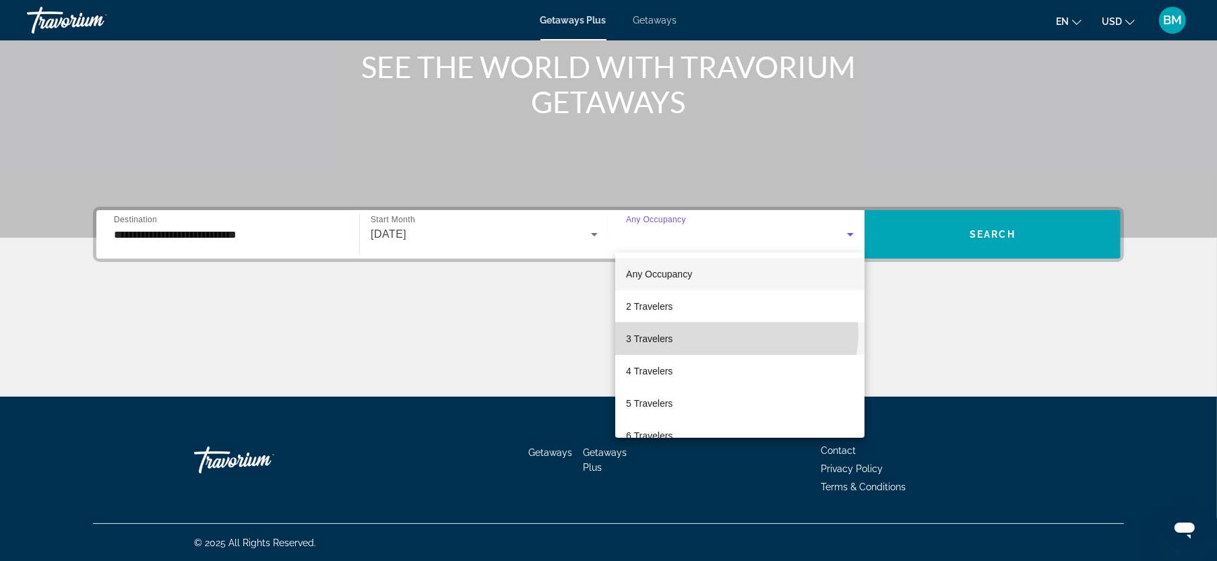
click at [736, 333] on mat-option "3 Travelers" at bounding box center [739, 339] width 249 height 32
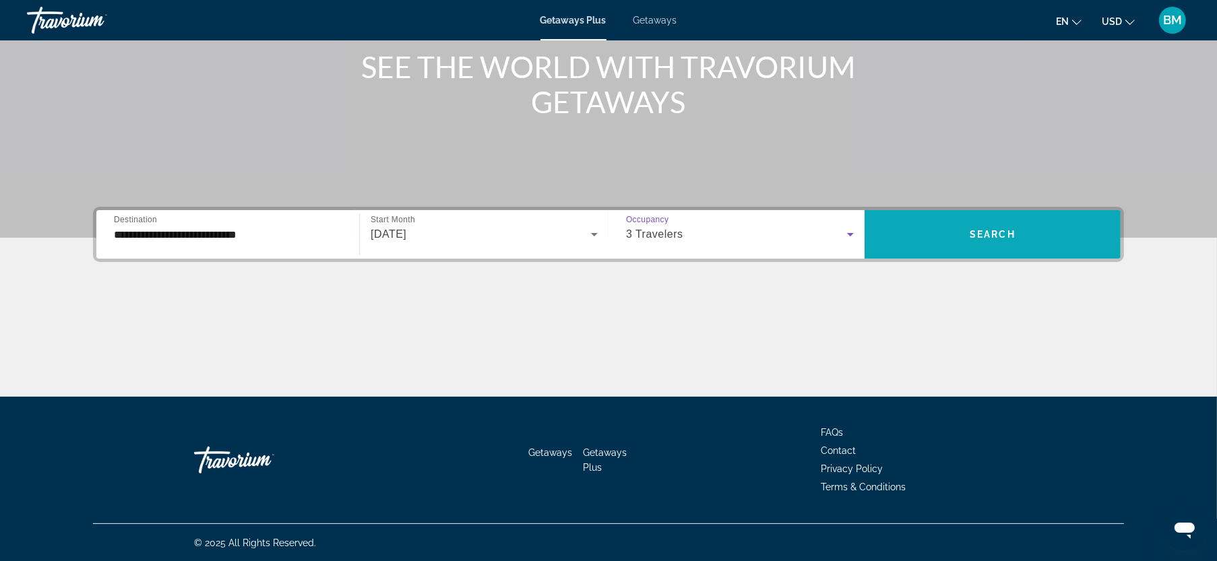
click at [1012, 230] on span "Search" at bounding box center [993, 234] width 46 height 11
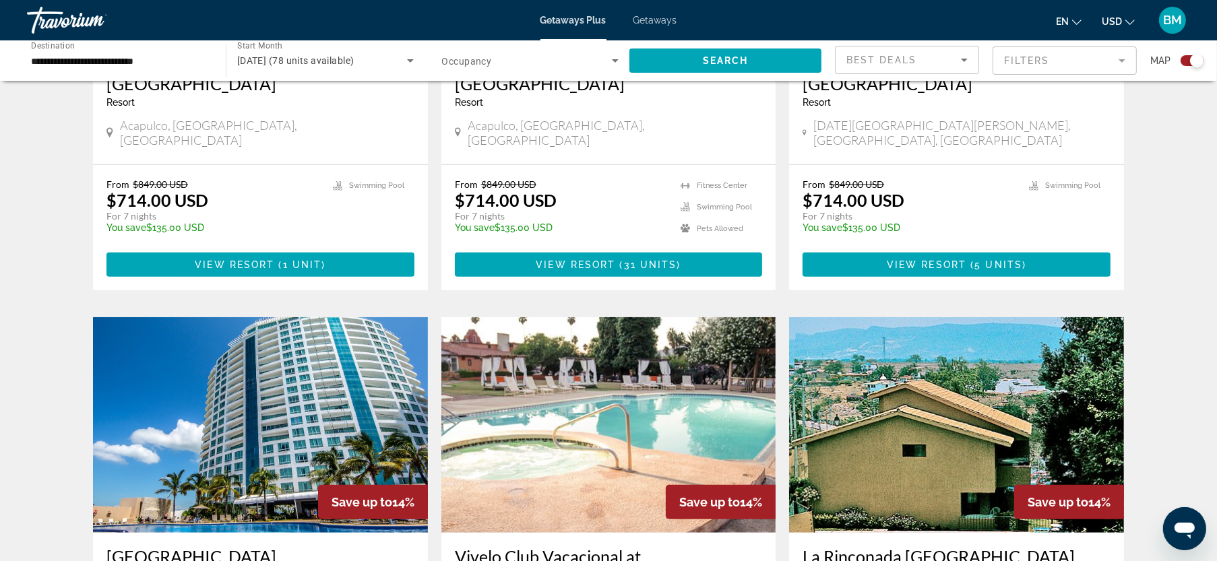
scroll to position [789, 0]
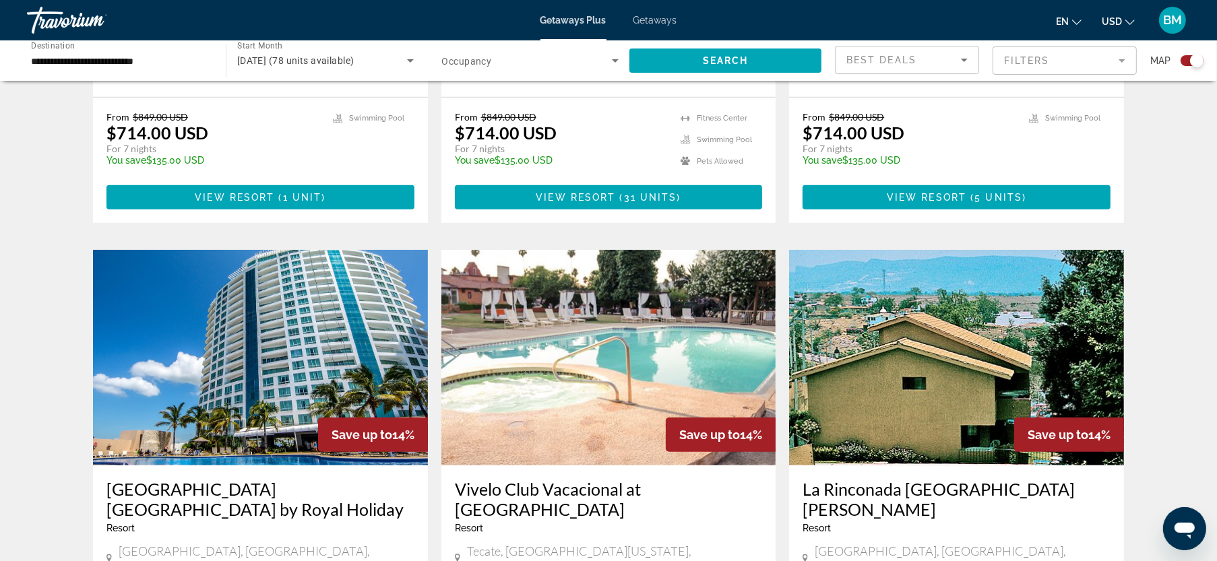
click at [336, 348] on img "Main content" at bounding box center [260, 358] width 335 height 216
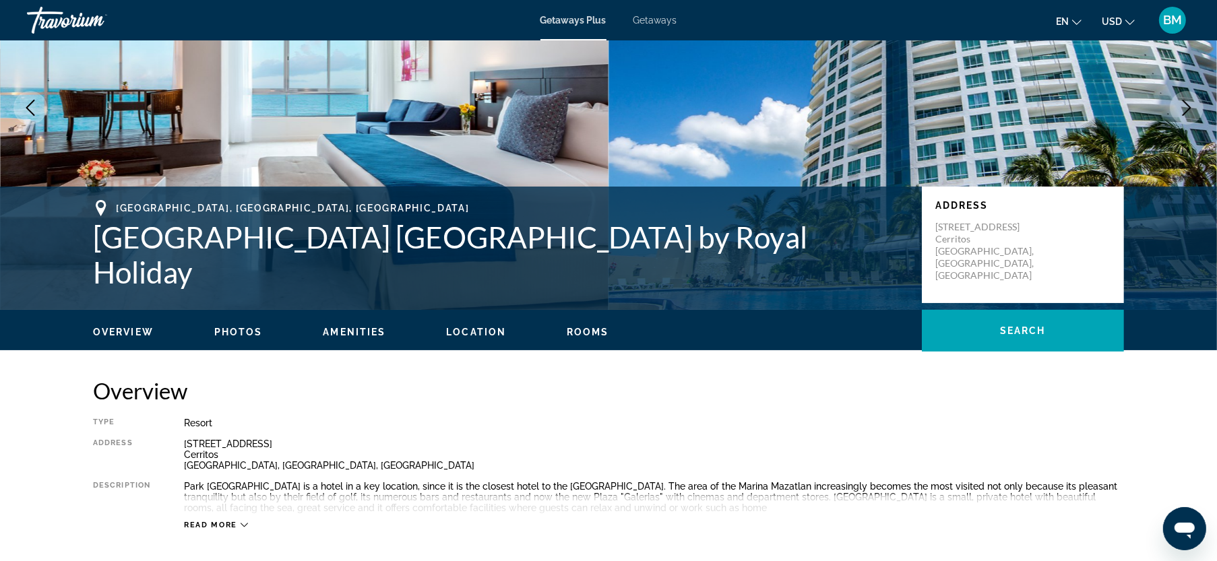
scroll to position [202, 0]
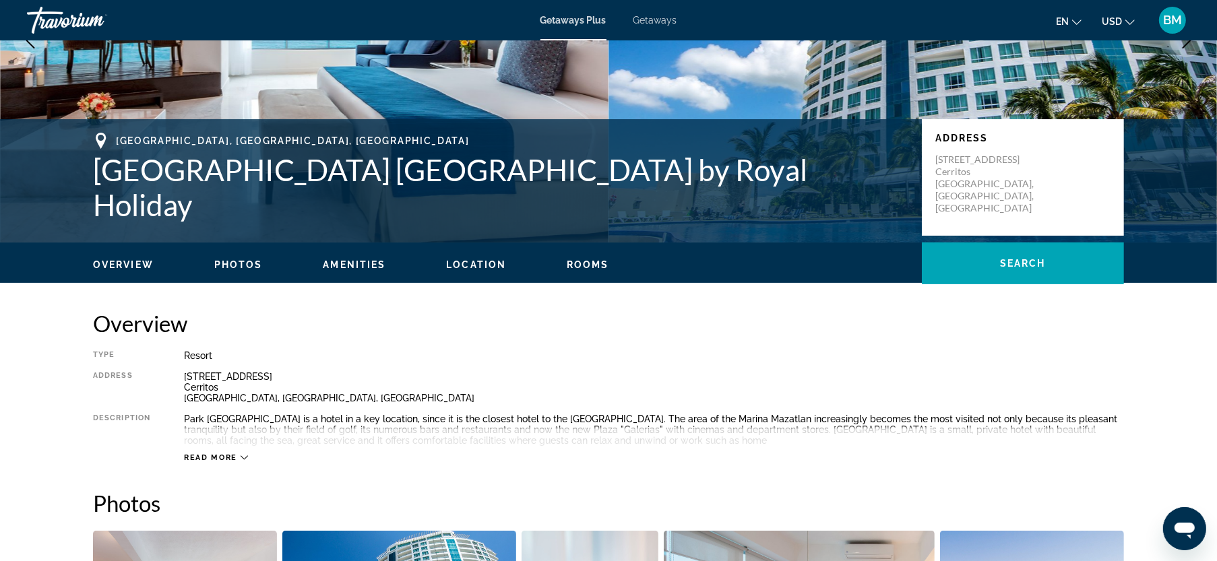
click at [234, 265] on span "Photos" at bounding box center [238, 264] width 49 height 11
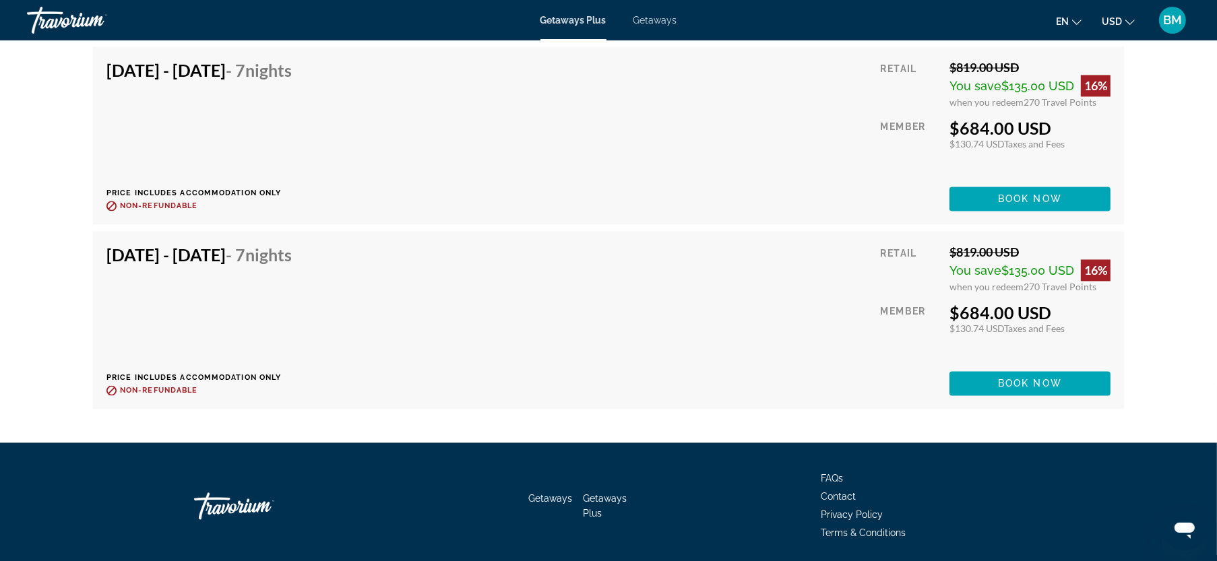
scroll to position [2896, 0]
